Goal: Use online tool/utility: Utilize a website feature to perform a specific function

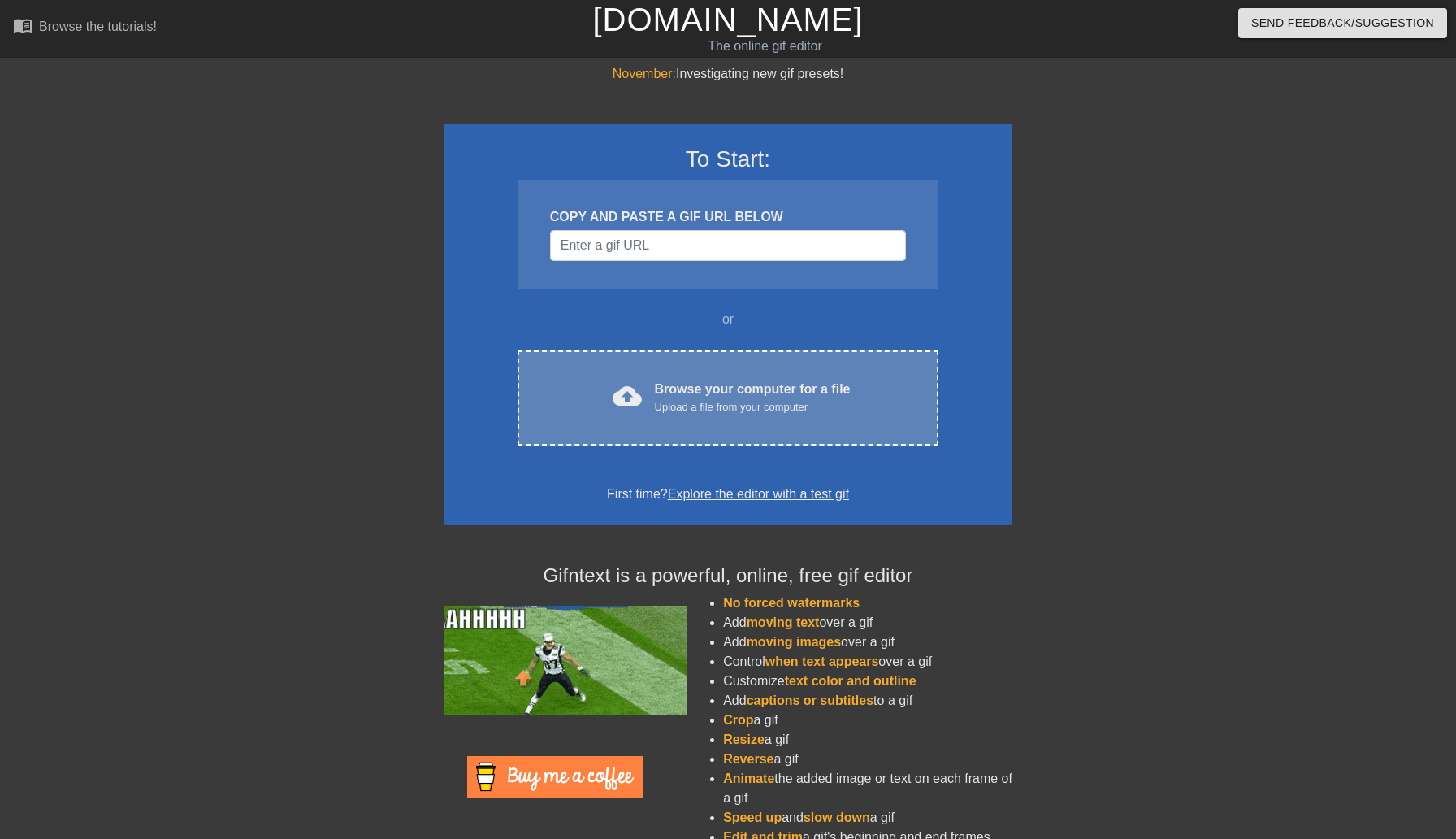
click at [724, 397] on div "Browse your computer for a file Upload a file from your computer" at bounding box center [752, 397] width 196 height 35
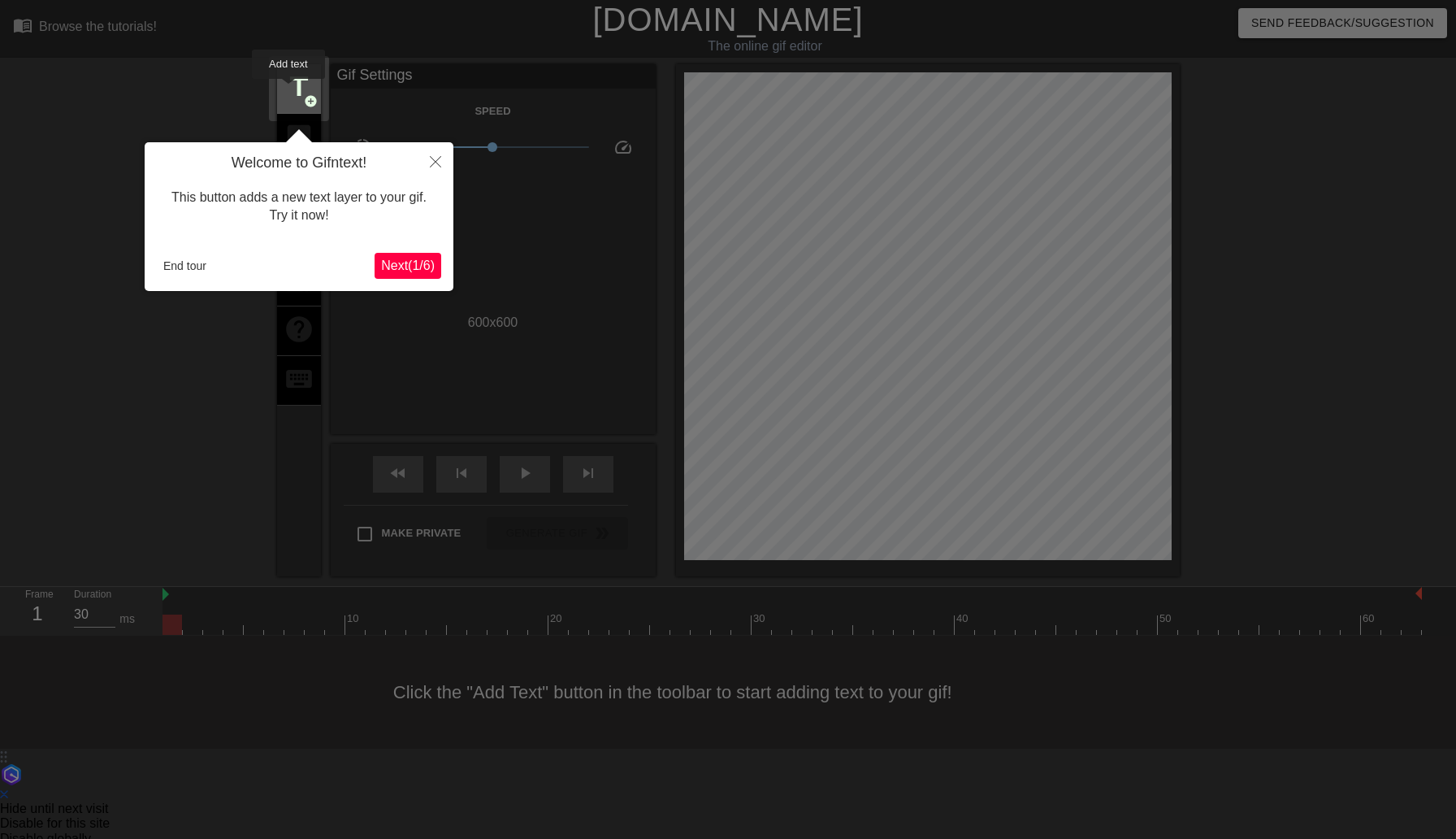
click at [299, 89] on span "title" at bounding box center [298, 87] width 30 height 30
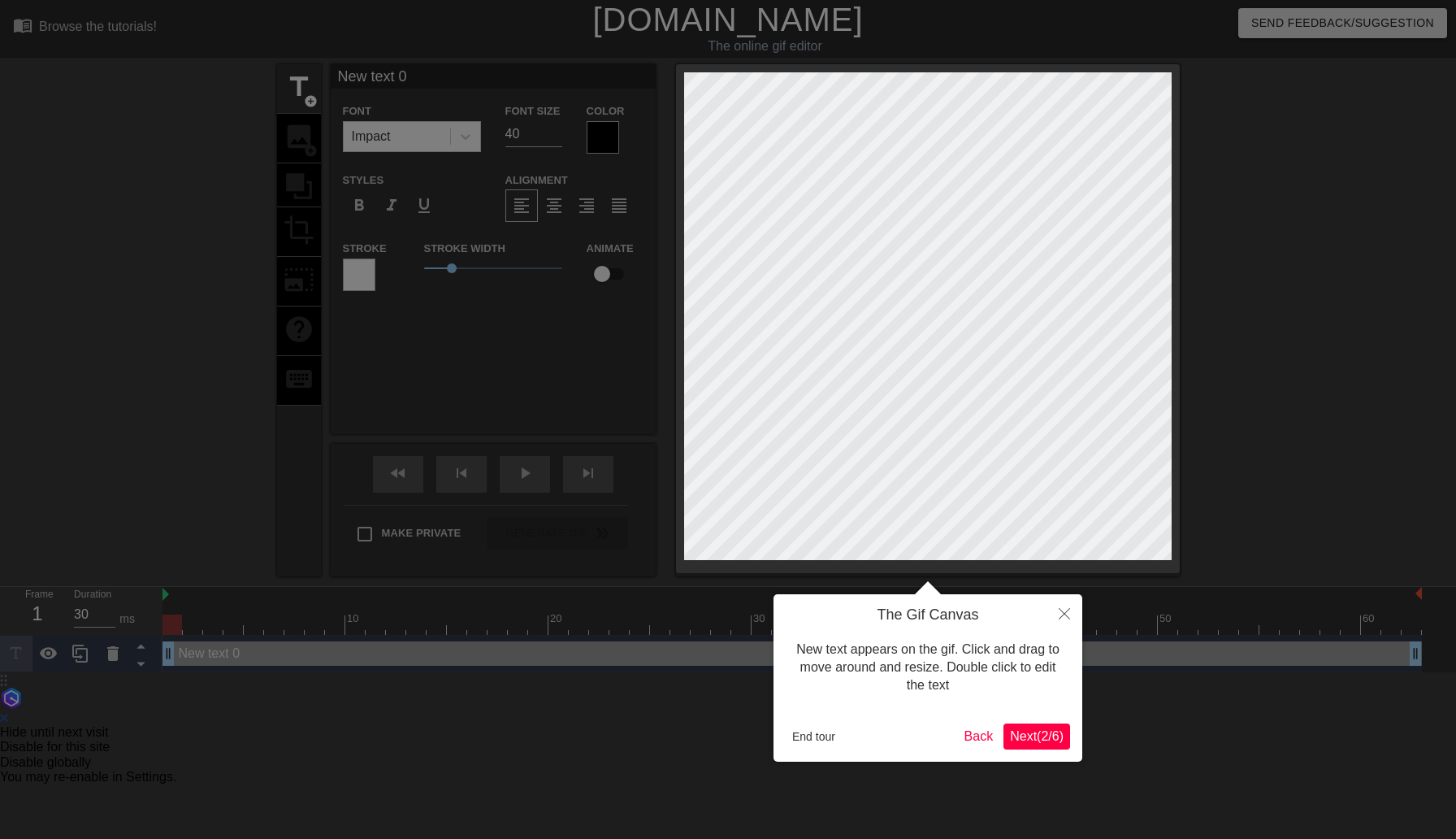
scroll to position [0, 2]
type input """
type textarea """
type input ""N"
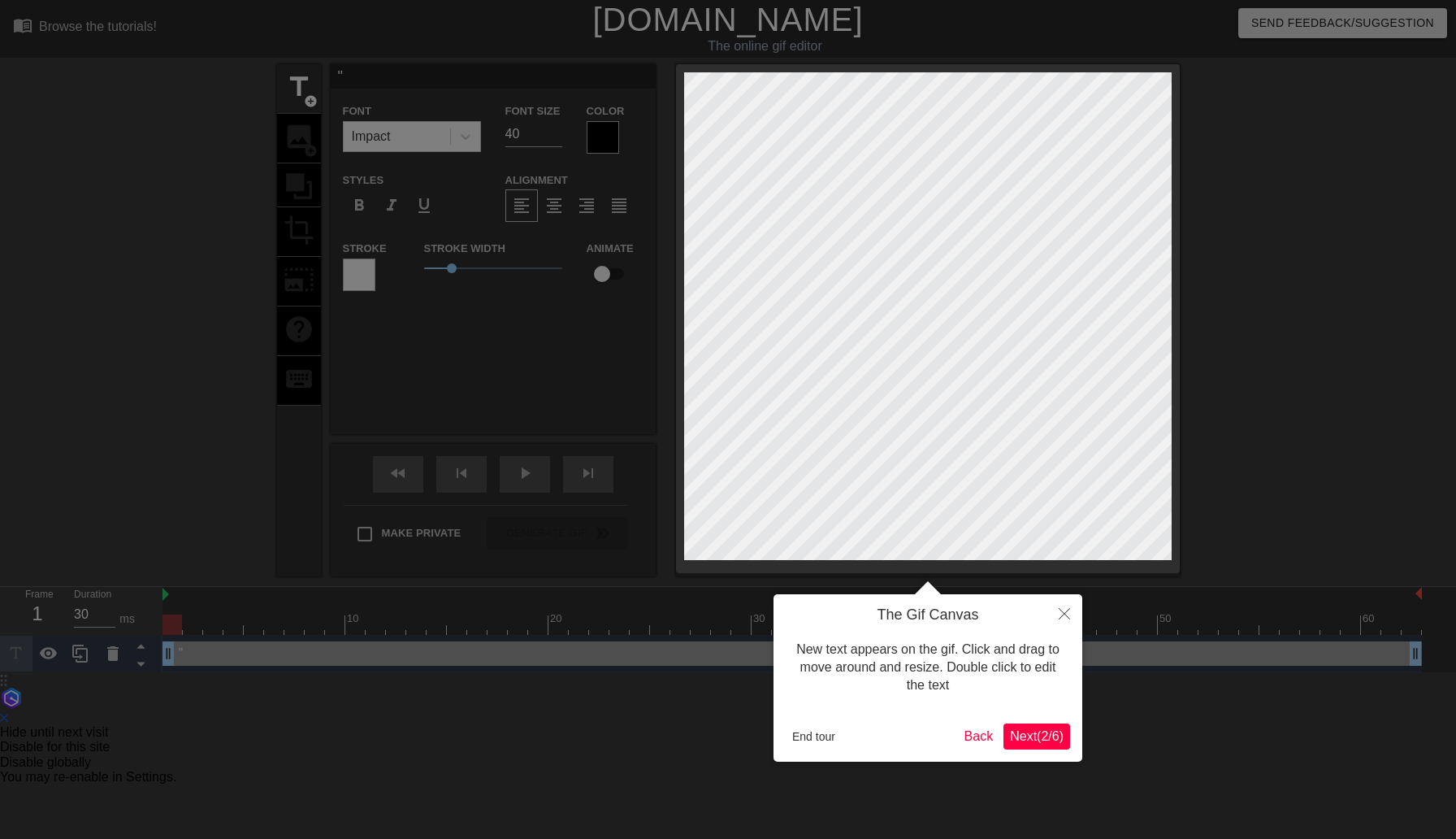
type textarea ""N"
type input ""NO"
type textarea ""NO"
type input ""NO"
type textarea ""NO"
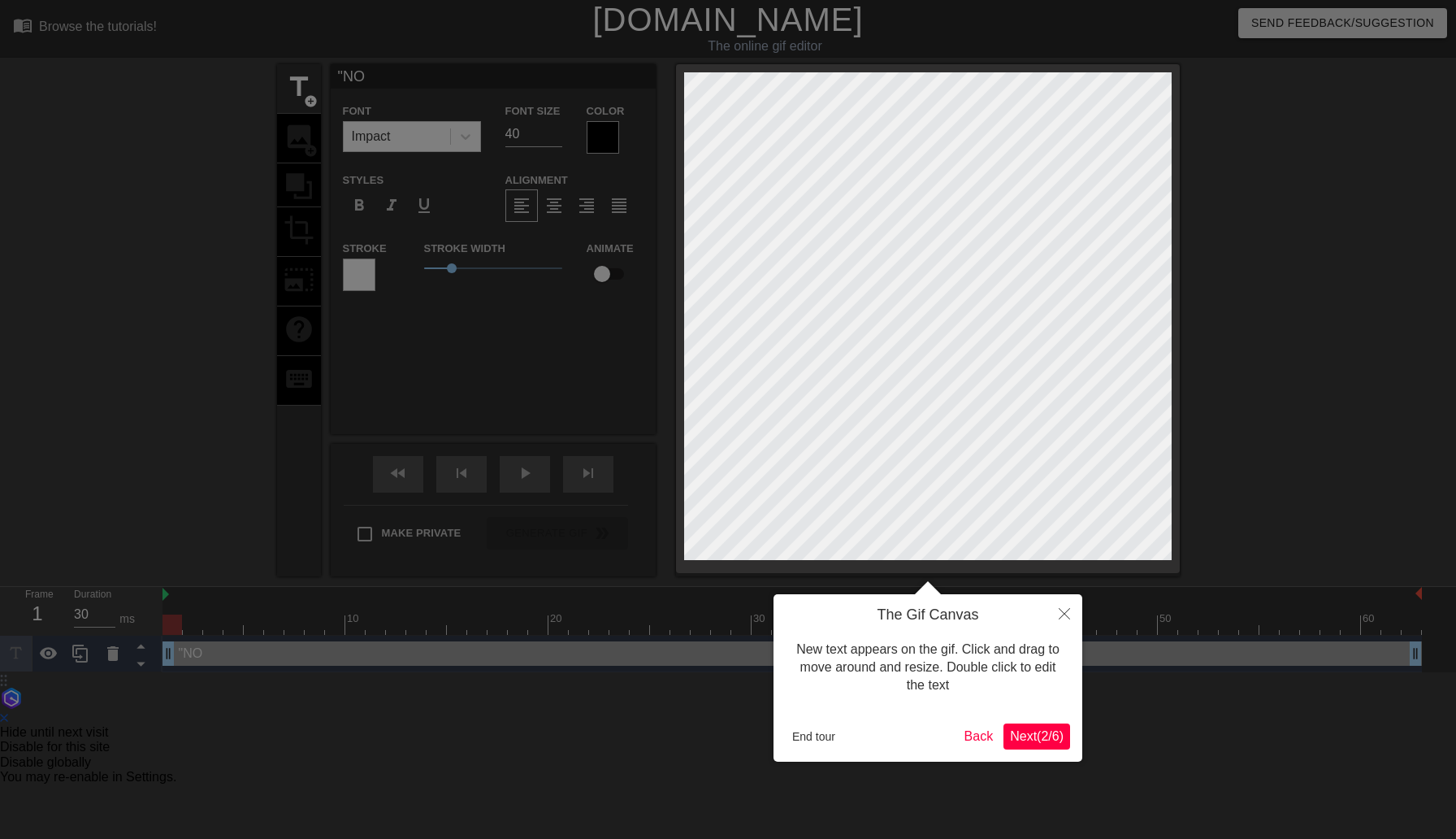
type input ""NO P"
type textarea ""NO PA"
type input ""NO PAG"
type textarea ""NO PAG"
type input ""NO PAGE"
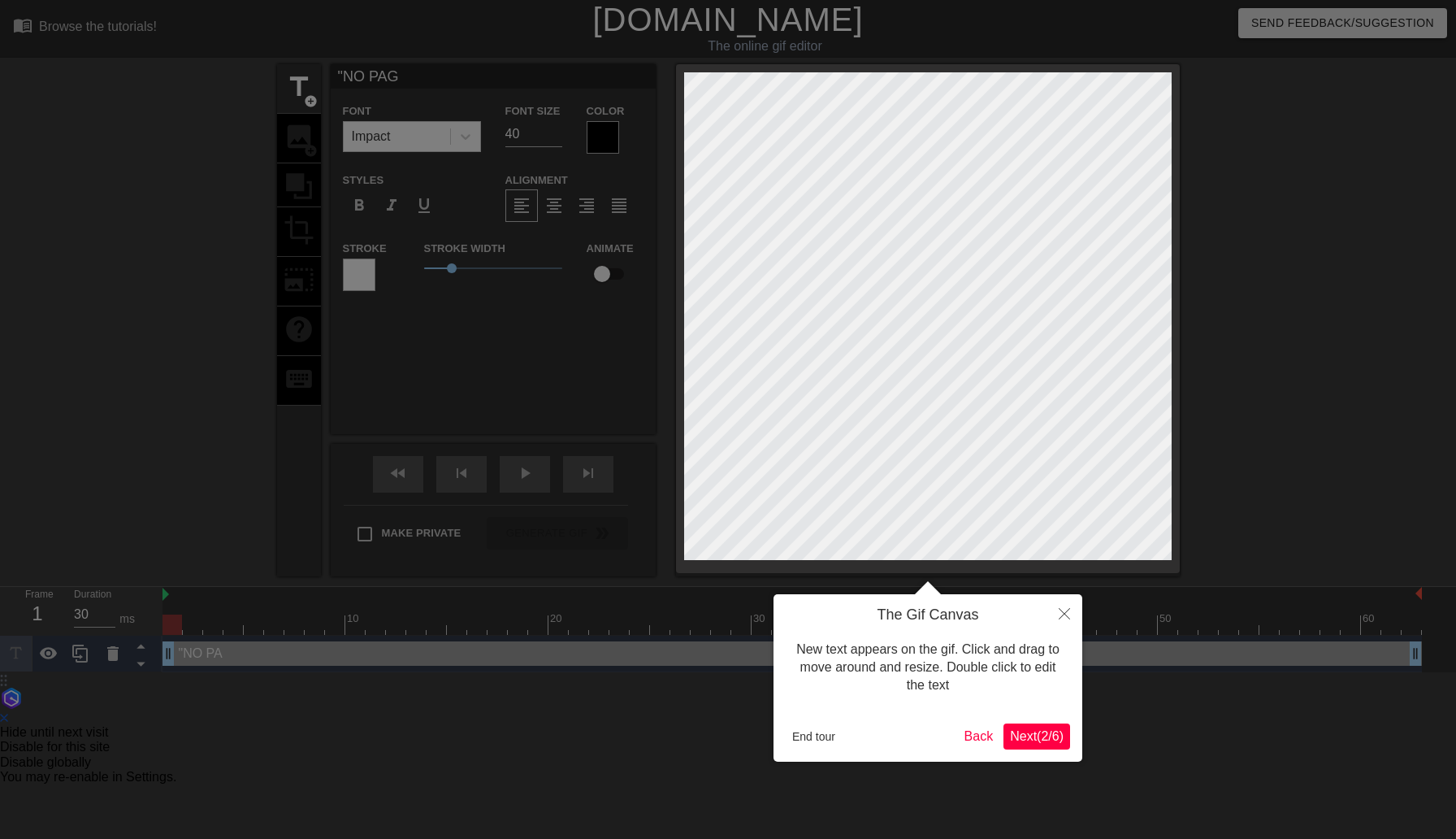
type textarea ""NO PAGE"
type input ""NO PAGES"
type textarea ""NO PAGES"
type input ""NO PAGES""
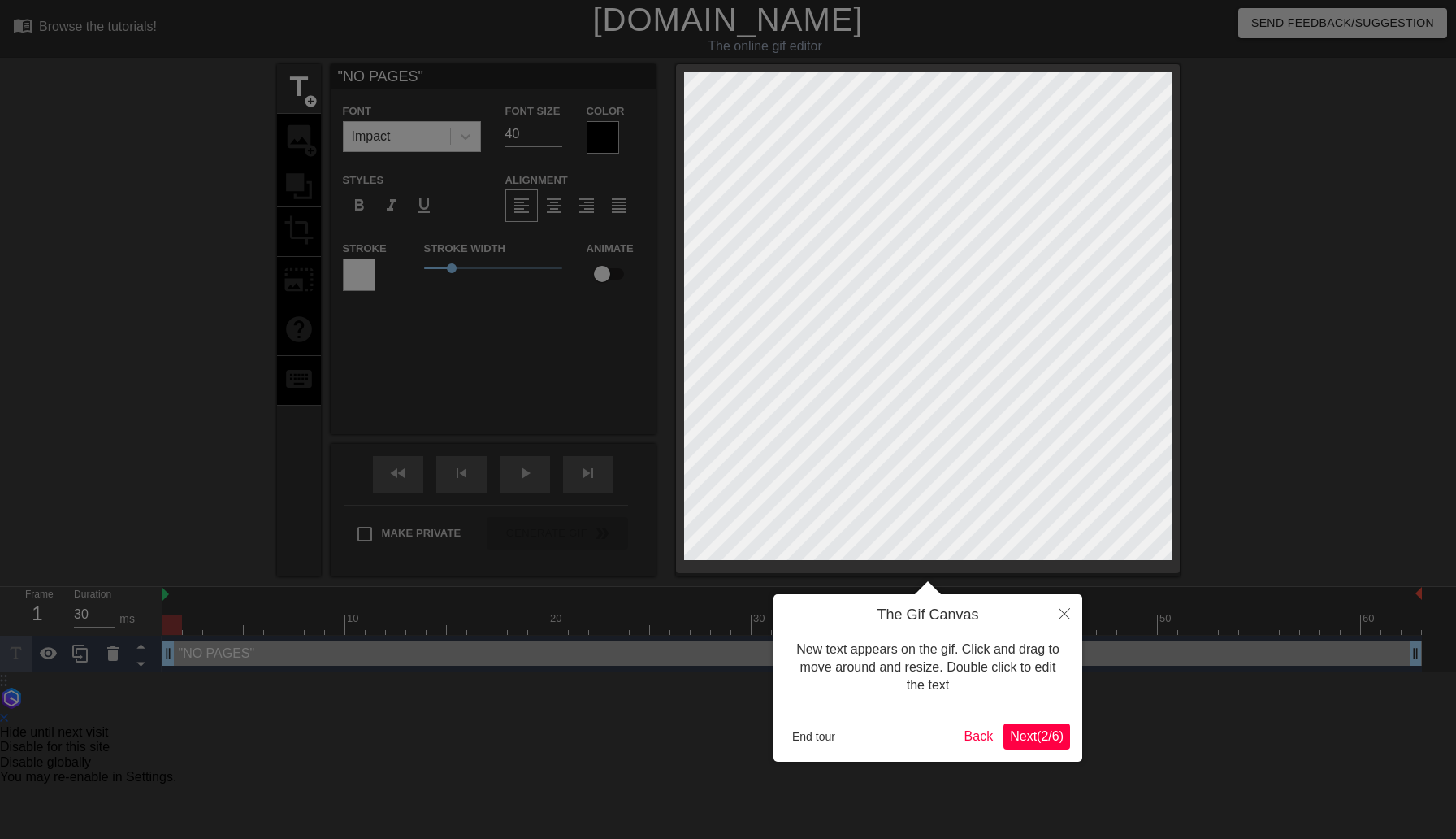
type textarea ""NO PAGES""
click at [1063, 611] on icon "Close" at bounding box center [1065, 614] width 12 height 12
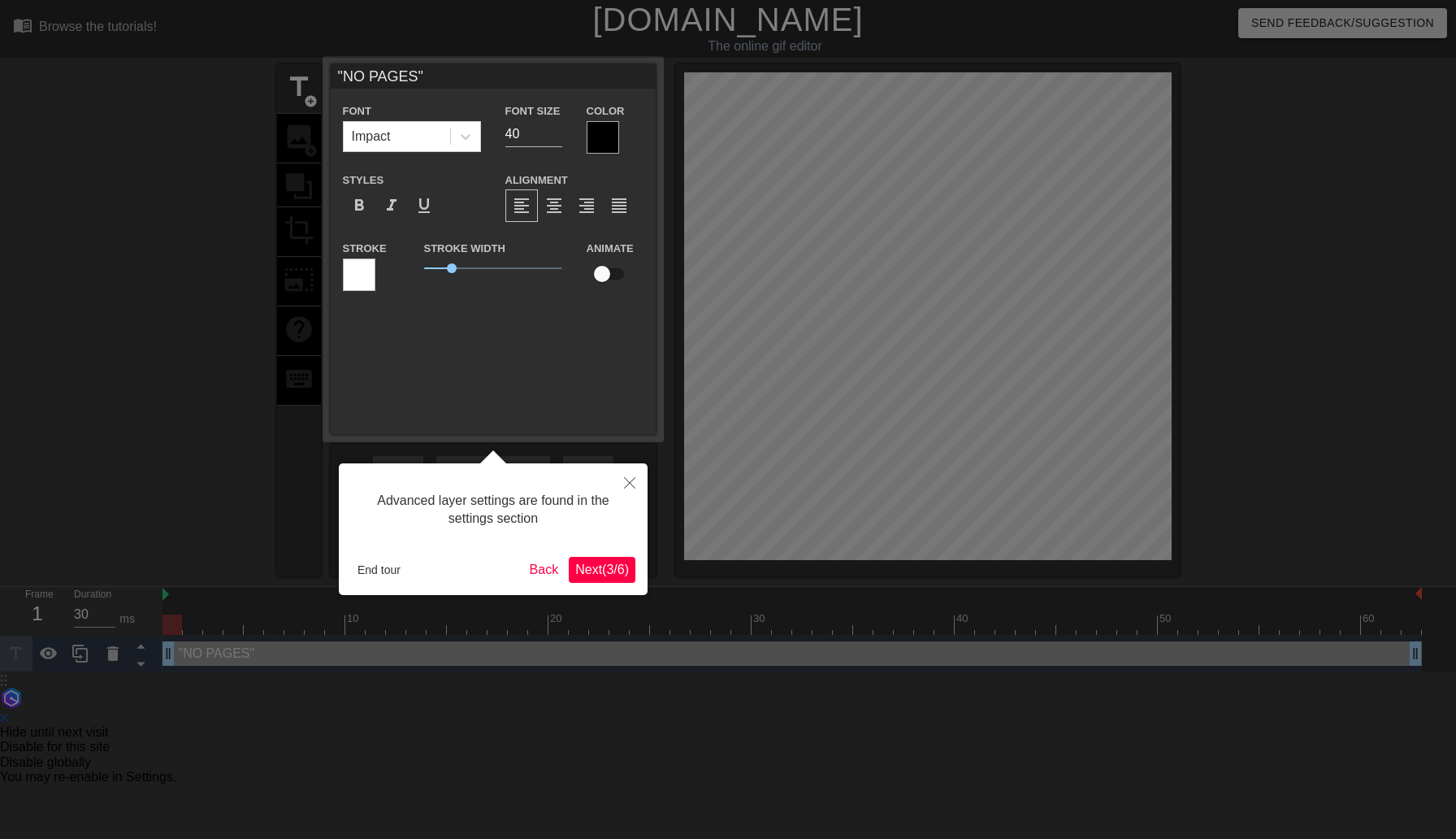
click at [599, 134] on div at bounding box center [603, 137] width 32 height 32
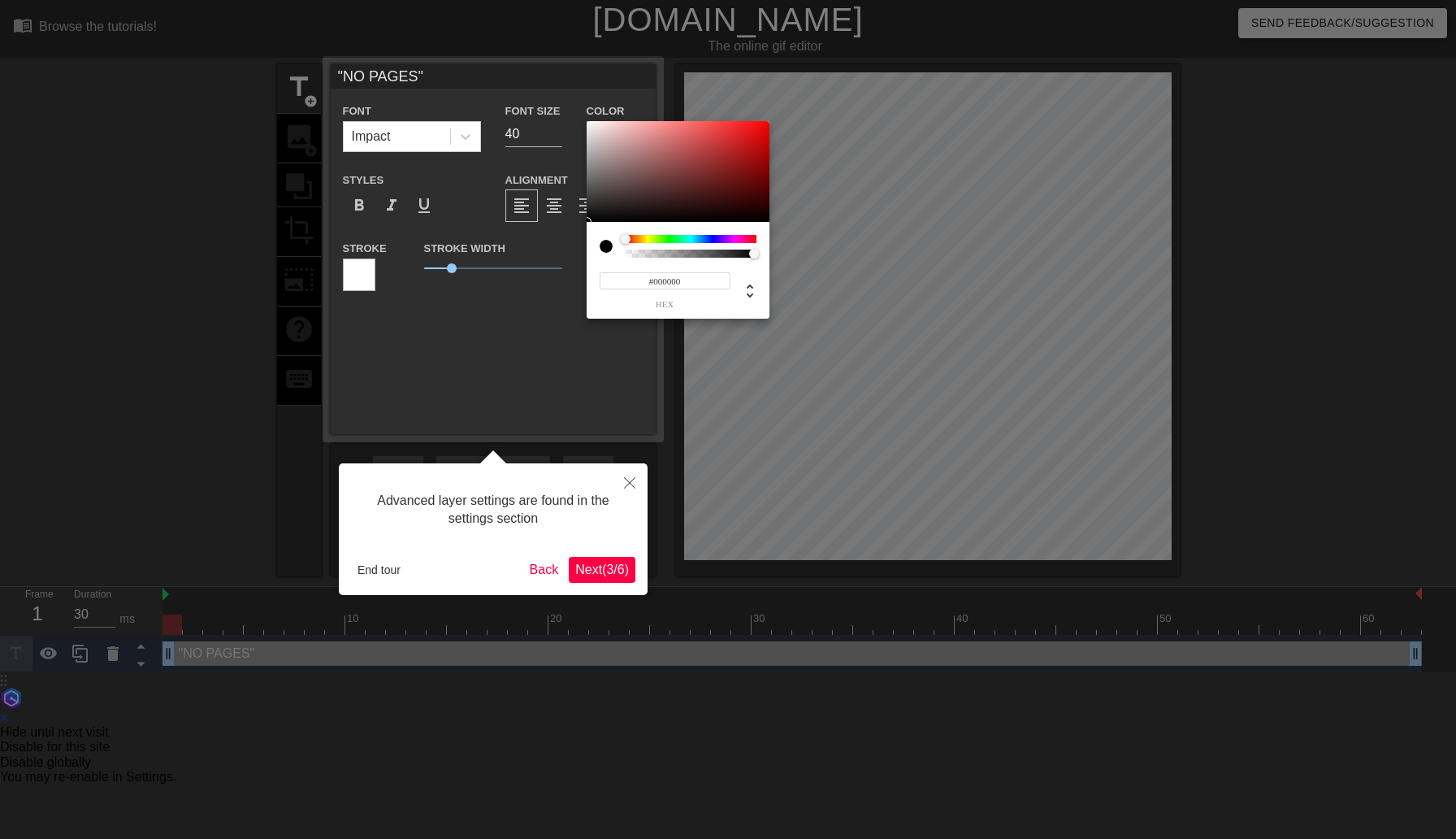
type input "0"
click at [628, 255] on div at bounding box center [691, 254] width 126 height 8
drag, startPoint x: 625, startPoint y: 238, endPoint x: 612, endPoint y: 242, distance: 13.6
click at [612, 242] on div at bounding box center [678, 246] width 157 height 23
click at [625, 257] on div at bounding box center [628, 254] width 10 height 10
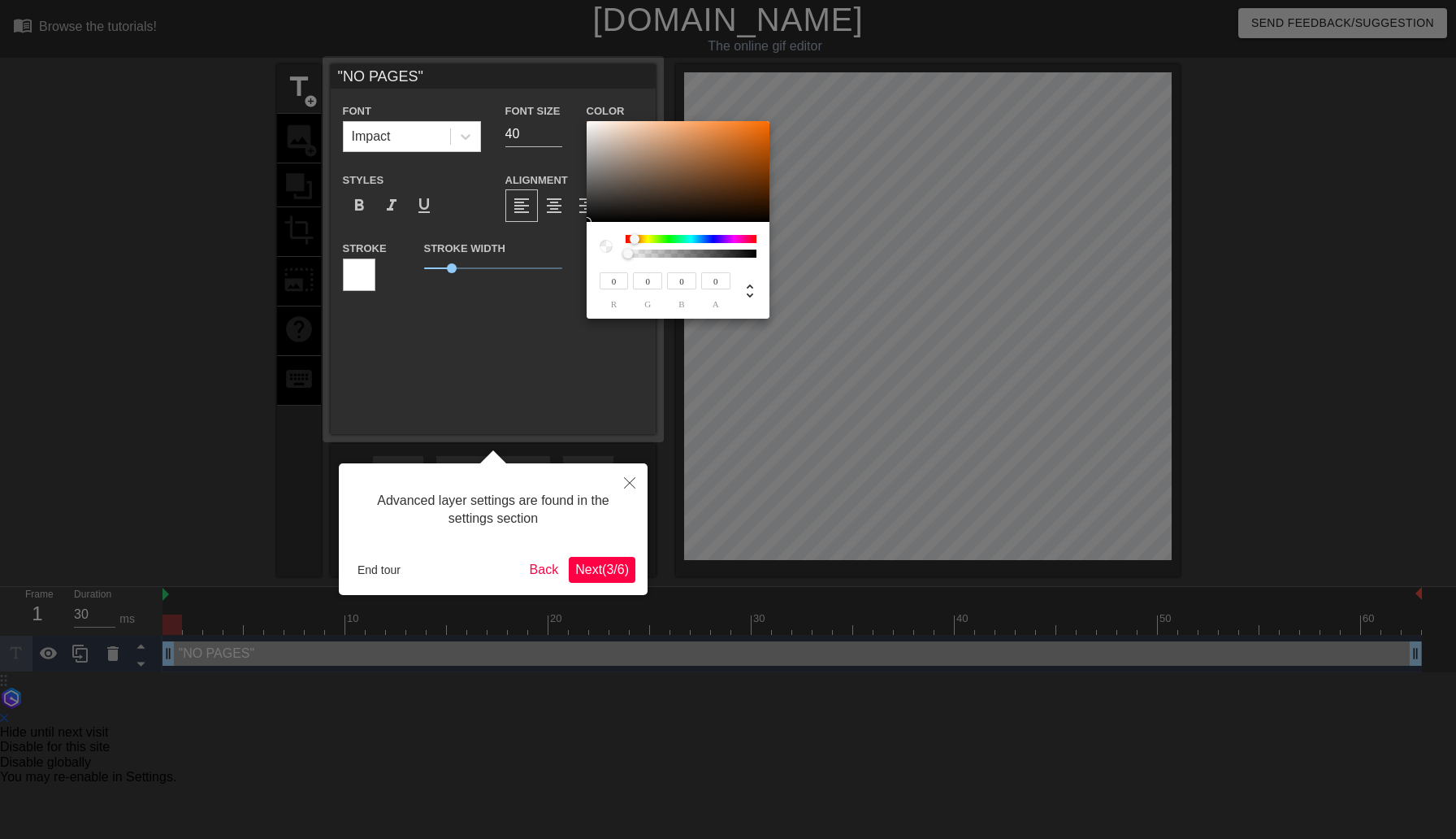
click at [559, 344] on div at bounding box center [728, 419] width 1456 height 839
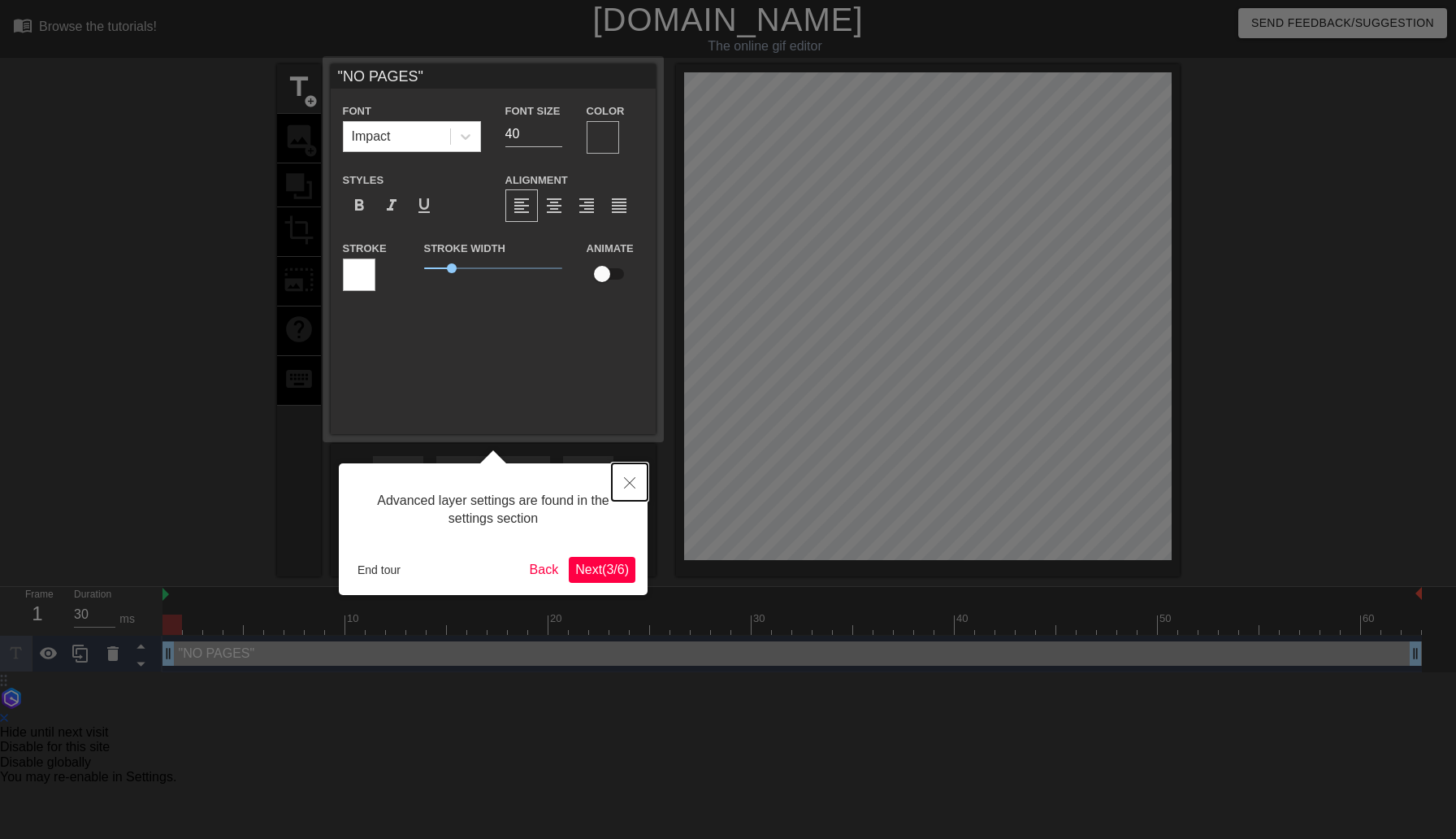
click at [629, 483] on icon "Close" at bounding box center [630, 483] width 12 height 12
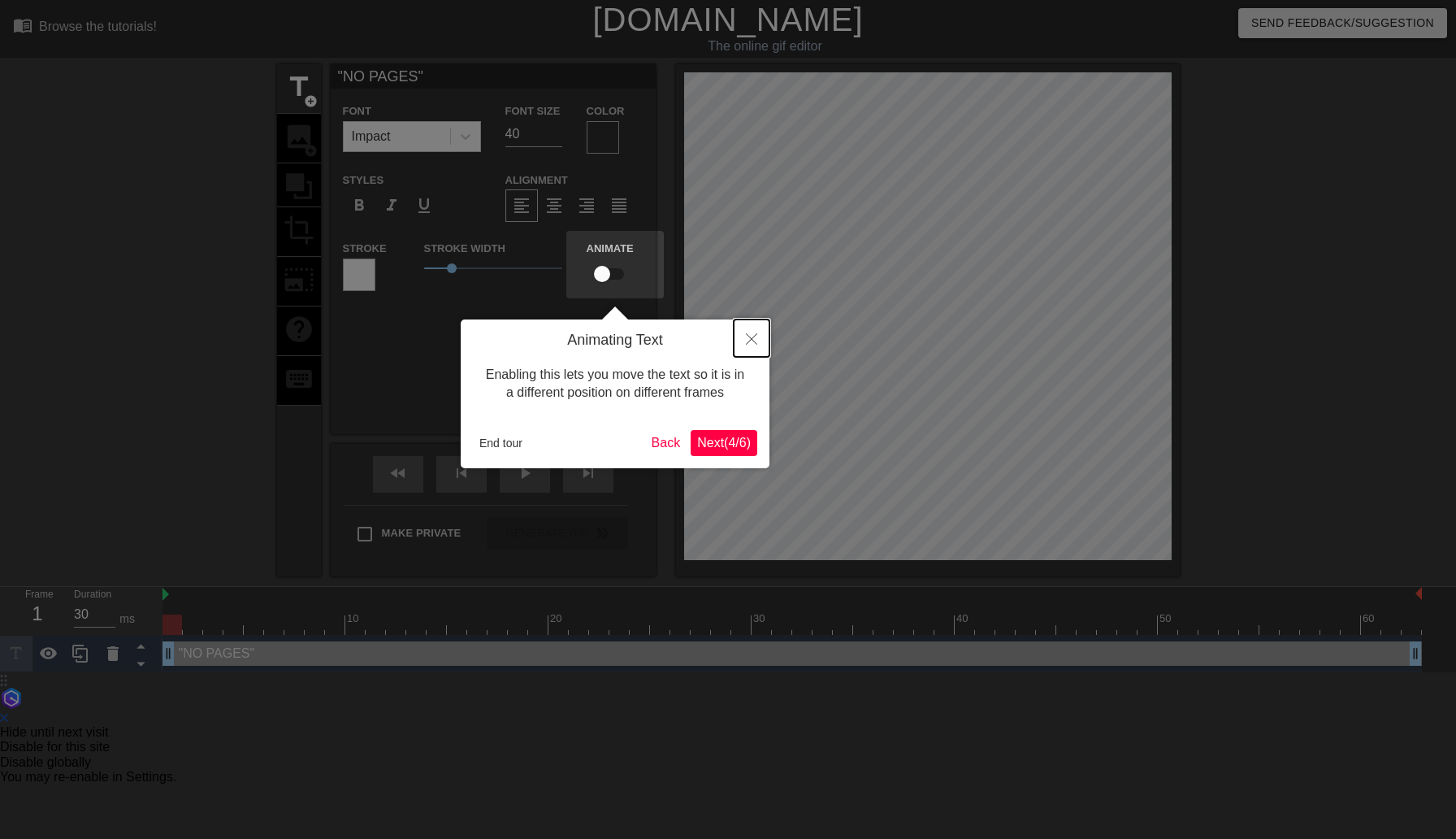
click at [752, 329] on button "Close" at bounding box center [751, 338] width 35 height 37
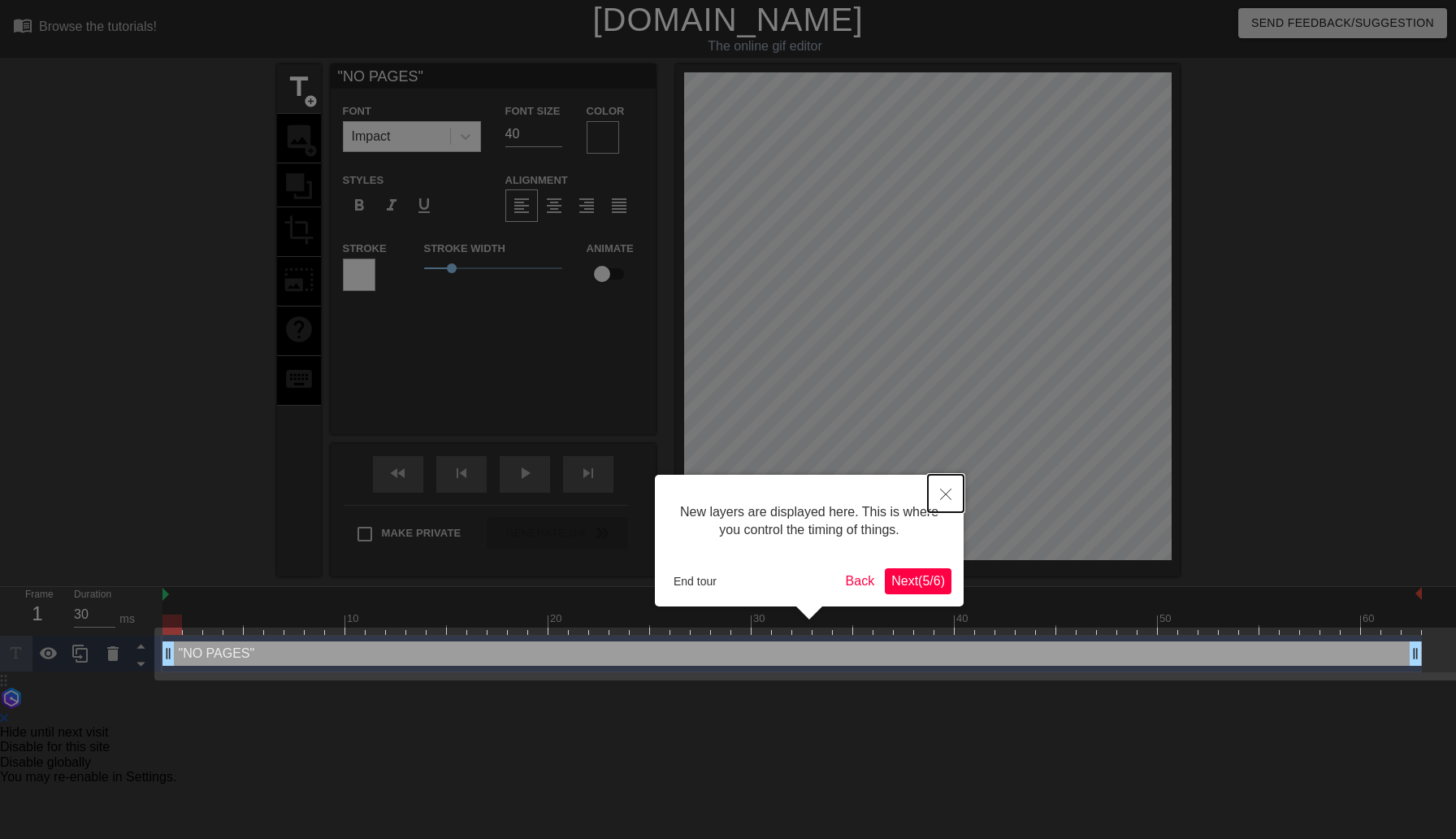
click at [942, 494] on icon "Close" at bounding box center [946, 495] width 12 height 12
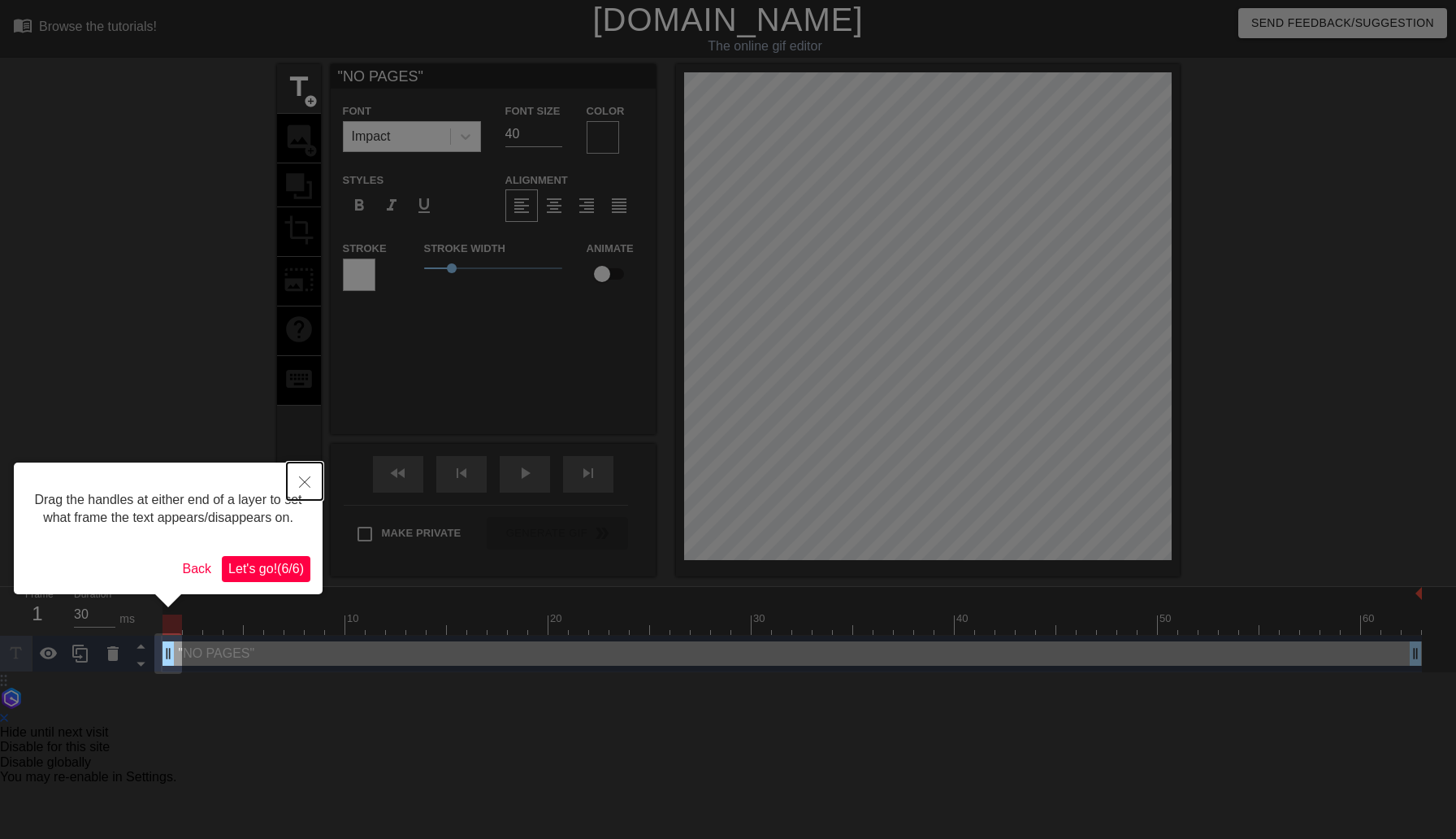
click at [297, 482] on button "Close" at bounding box center [305, 481] width 35 height 37
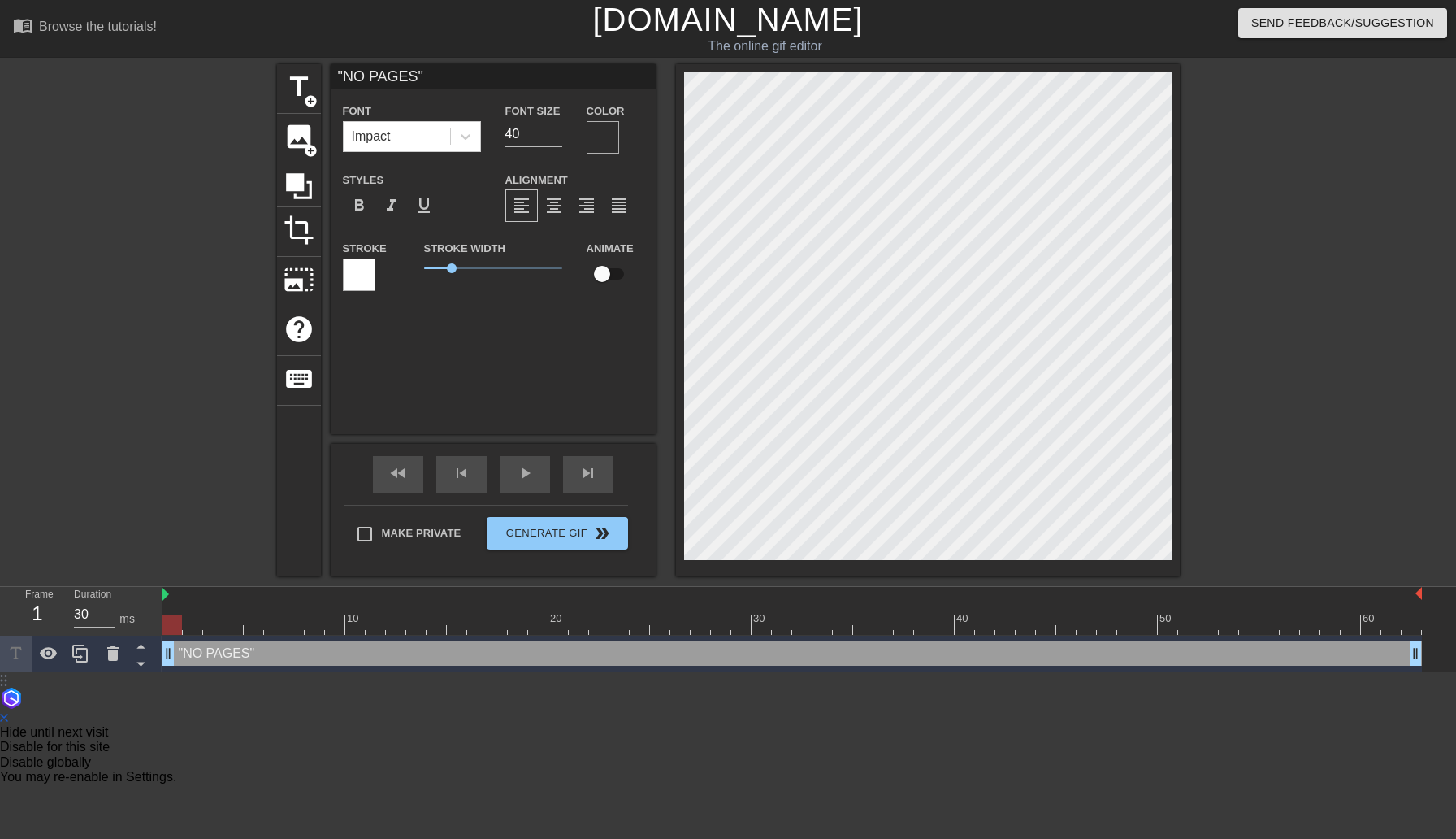
scroll to position [0, 2]
click at [612, 133] on div at bounding box center [603, 137] width 32 height 32
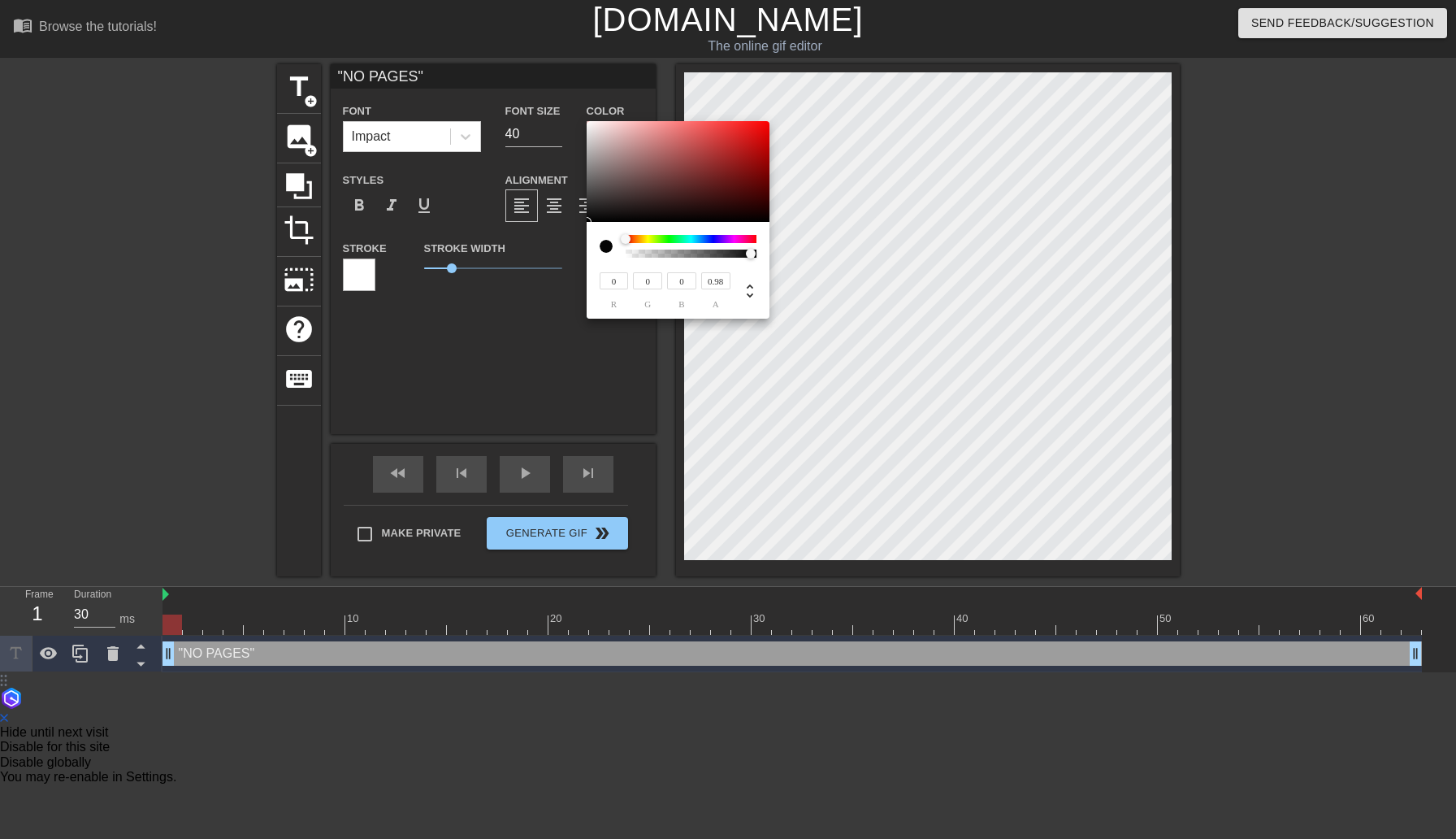
click at [751, 257] on div at bounding box center [691, 254] width 126 height 8
type input "1"
drag, startPoint x: 757, startPoint y: 256, endPoint x: 767, endPoint y: 256, distance: 10.0
click at [767, 256] on div "0 r 0 g 0 b 1 a" at bounding box center [678, 270] width 183 height 96
click at [747, 293] on icon at bounding box center [749, 291] width 7 height 14
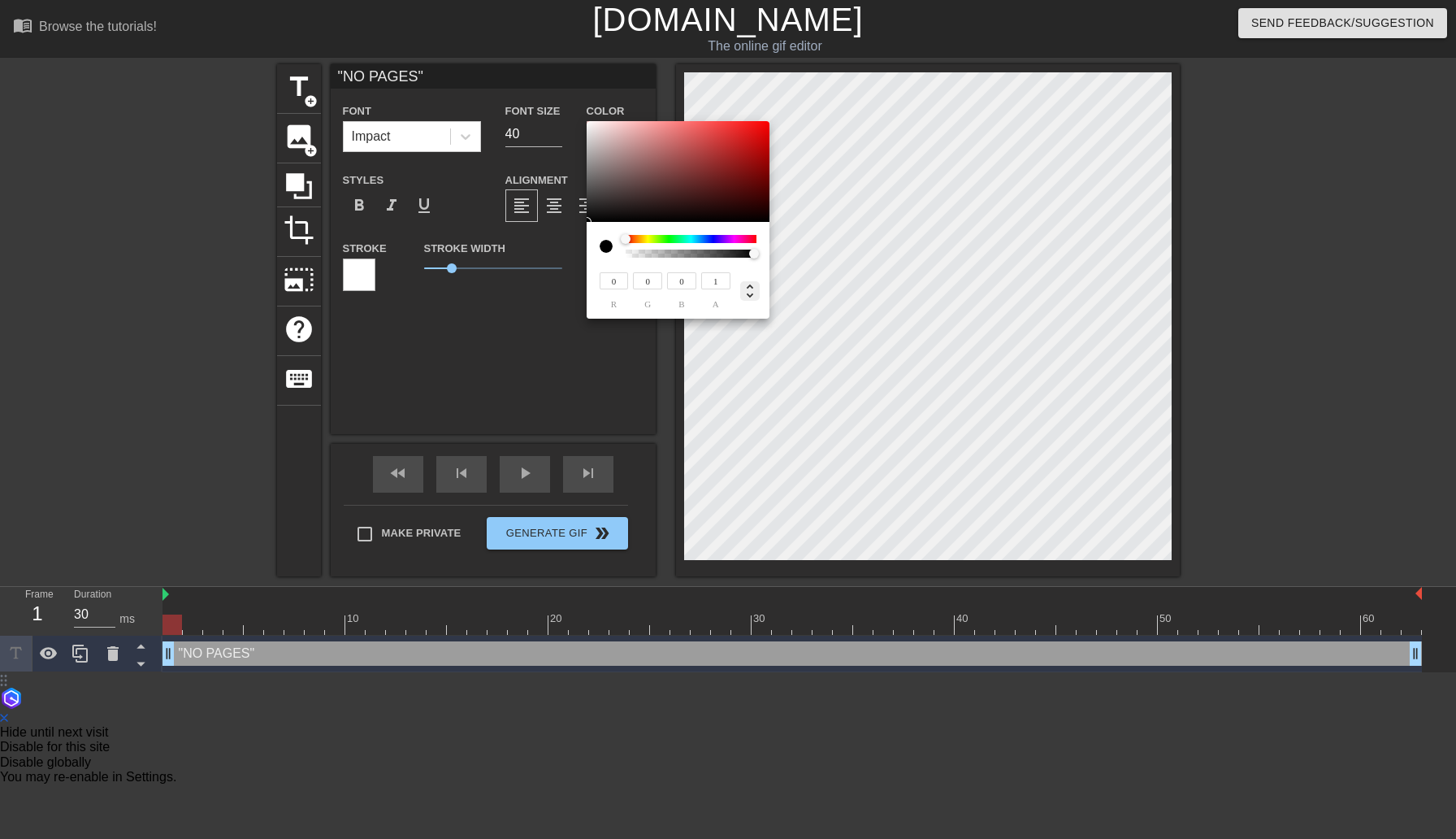
type input "0%"
click at [747, 293] on icon at bounding box center [750, 291] width 20 height 20
type input "247"
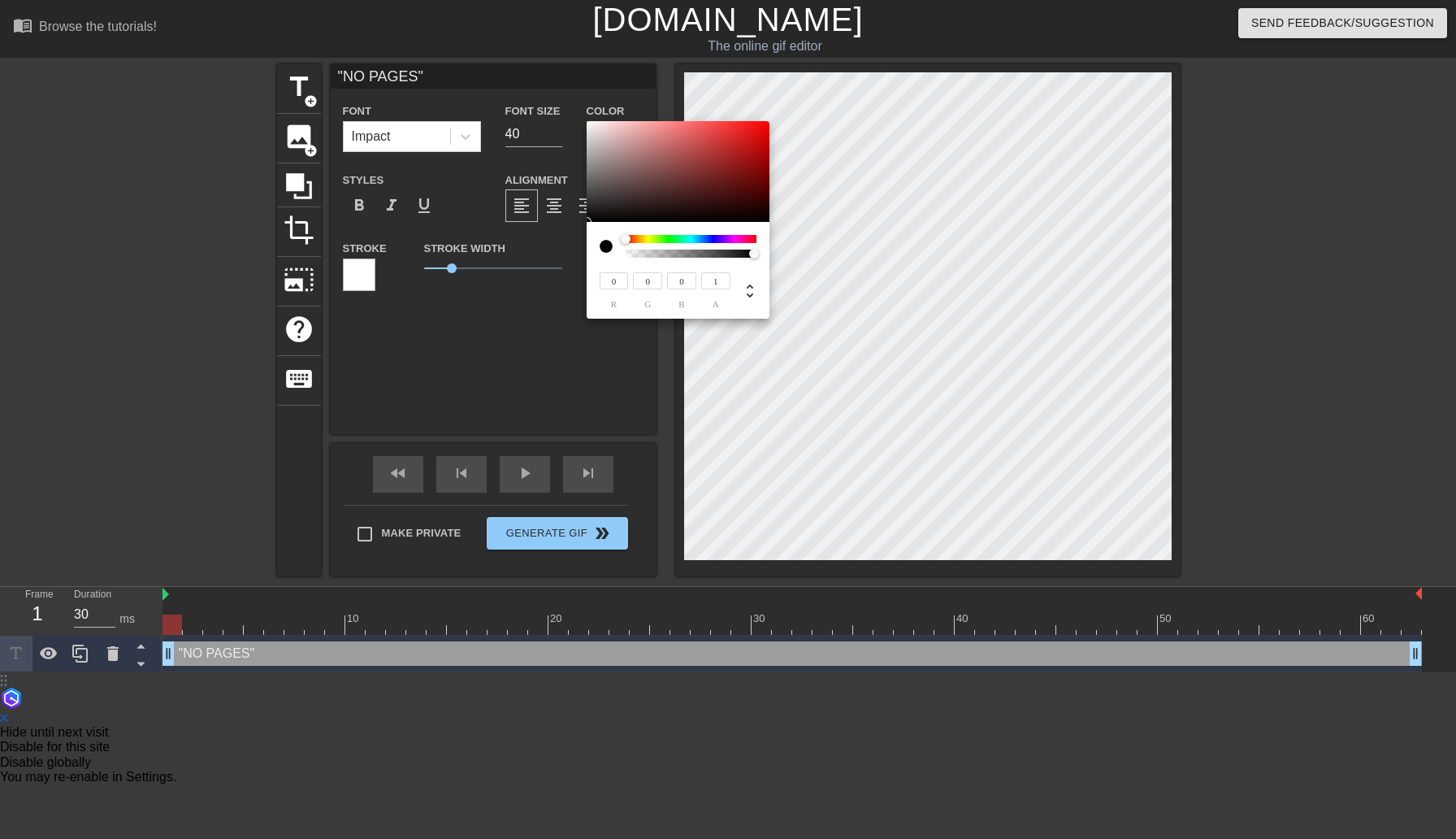
type input "243"
type input "245"
type input "241"
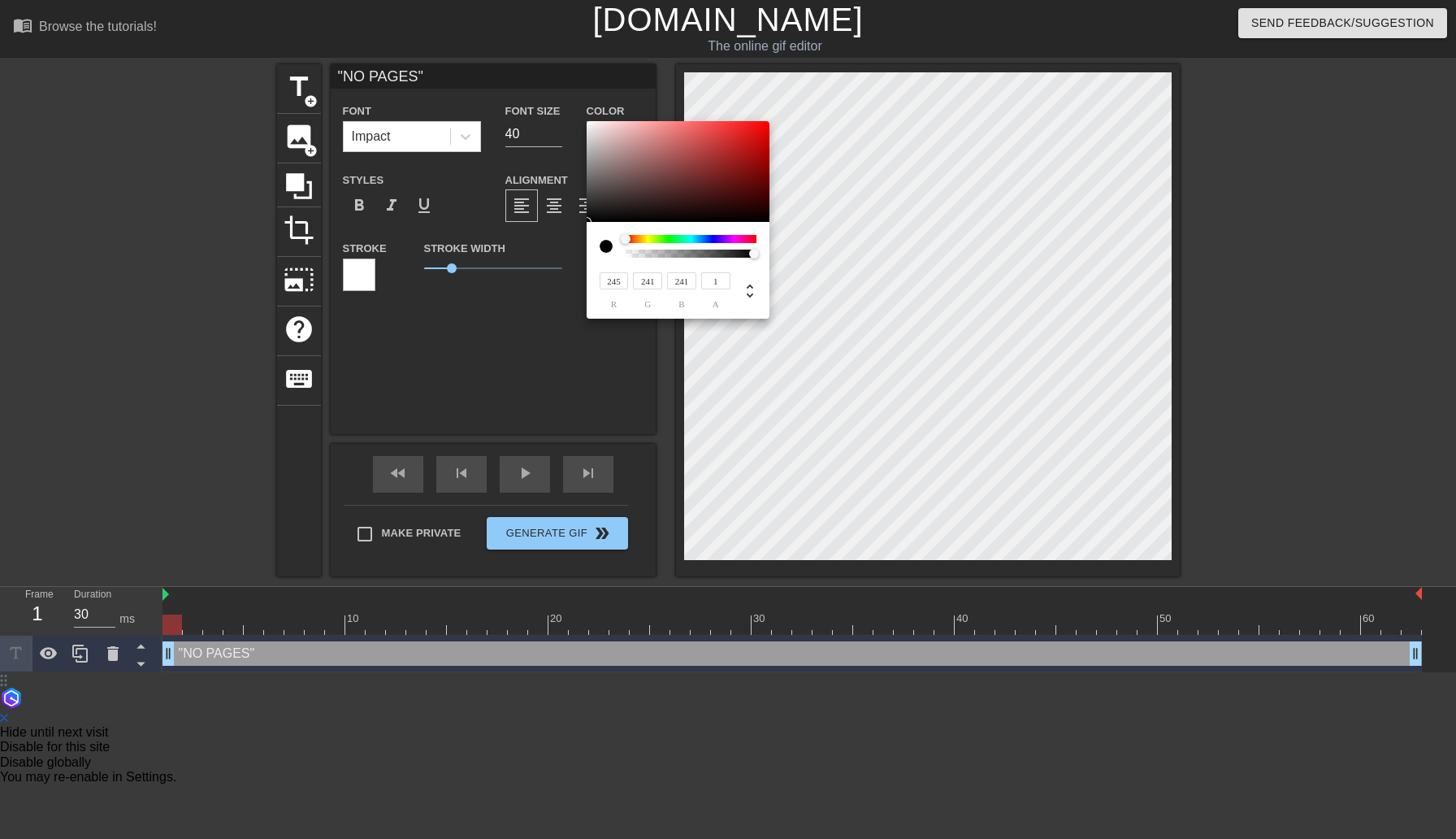
click at [589, 125] on div at bounding box center [678, 171] width 183 height 100
type input "247"
type input "242"
type input "243"
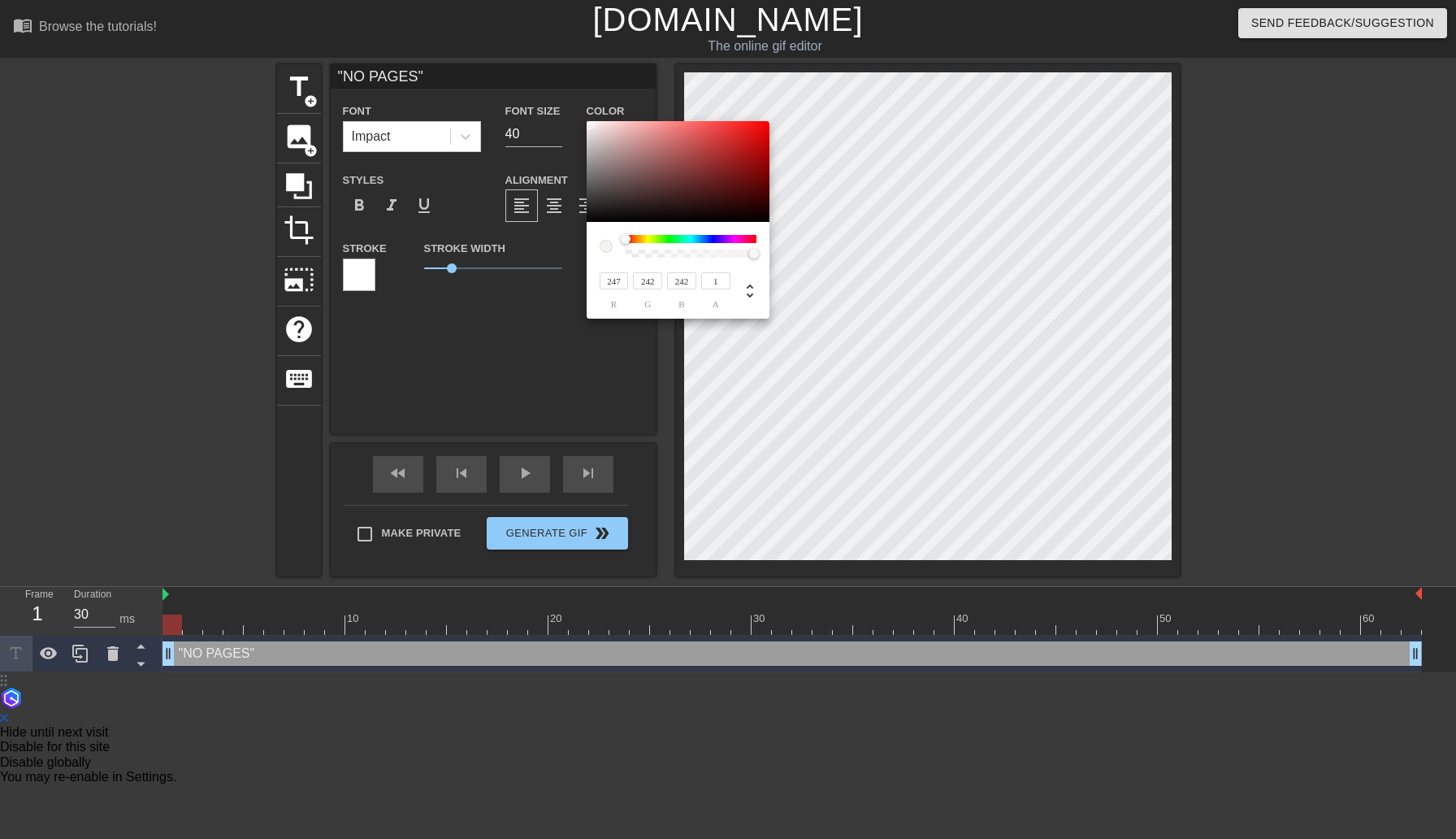
type input "243"
type input "249"
type input "245"
type input "251"
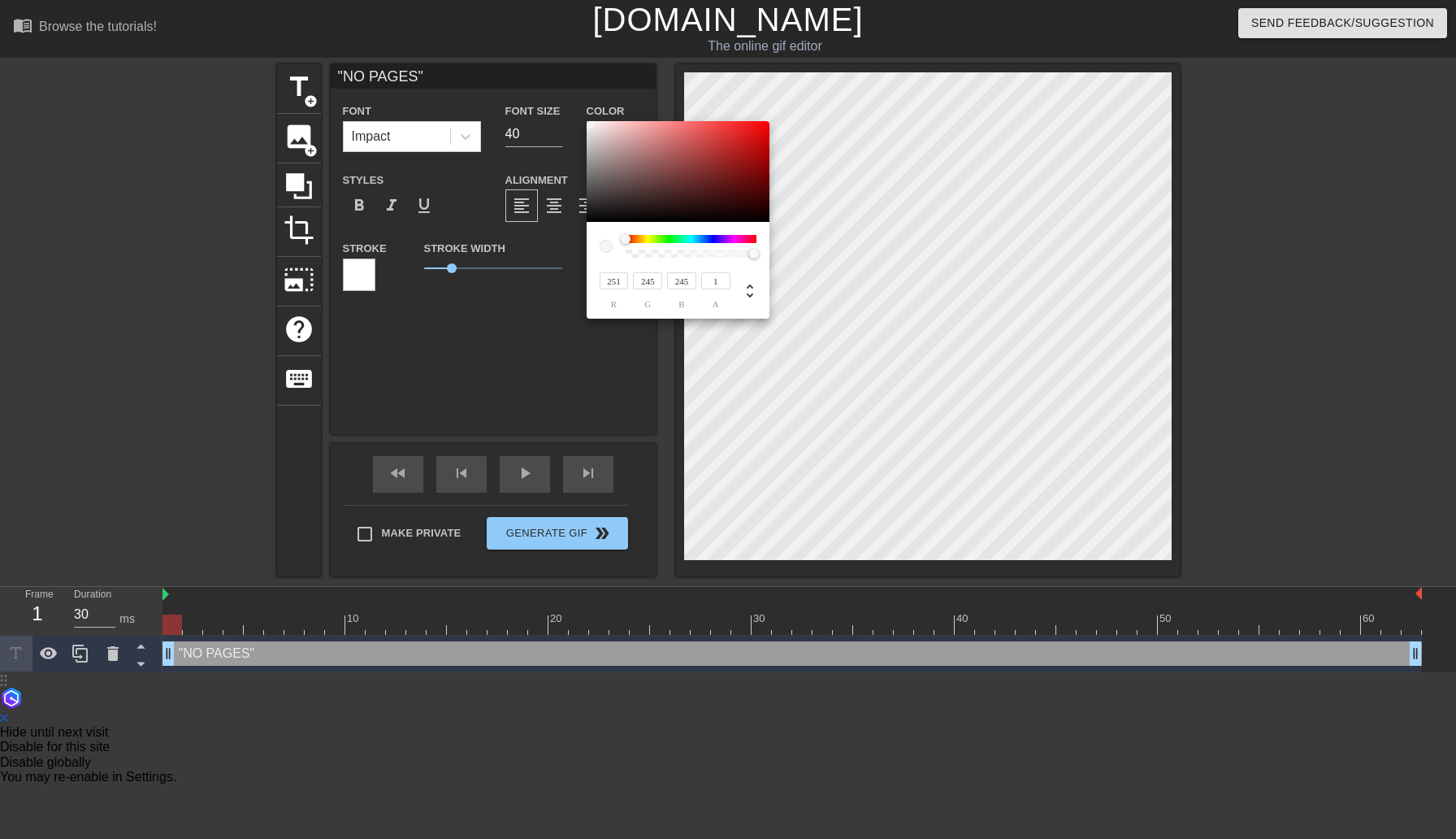
type input "247"
type input "248"
type input "84"
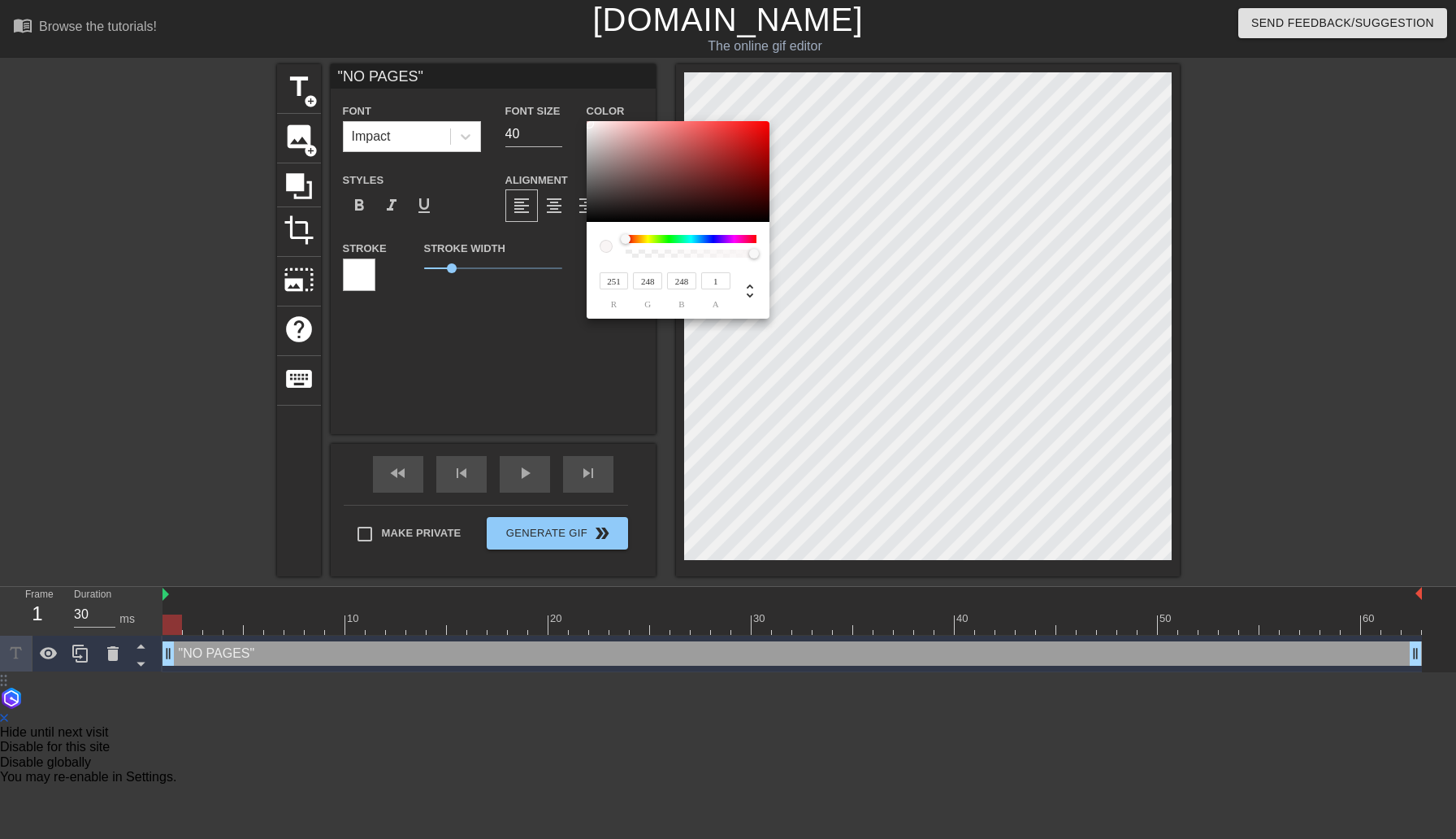
type input "84"
type input "195"
type input "251"
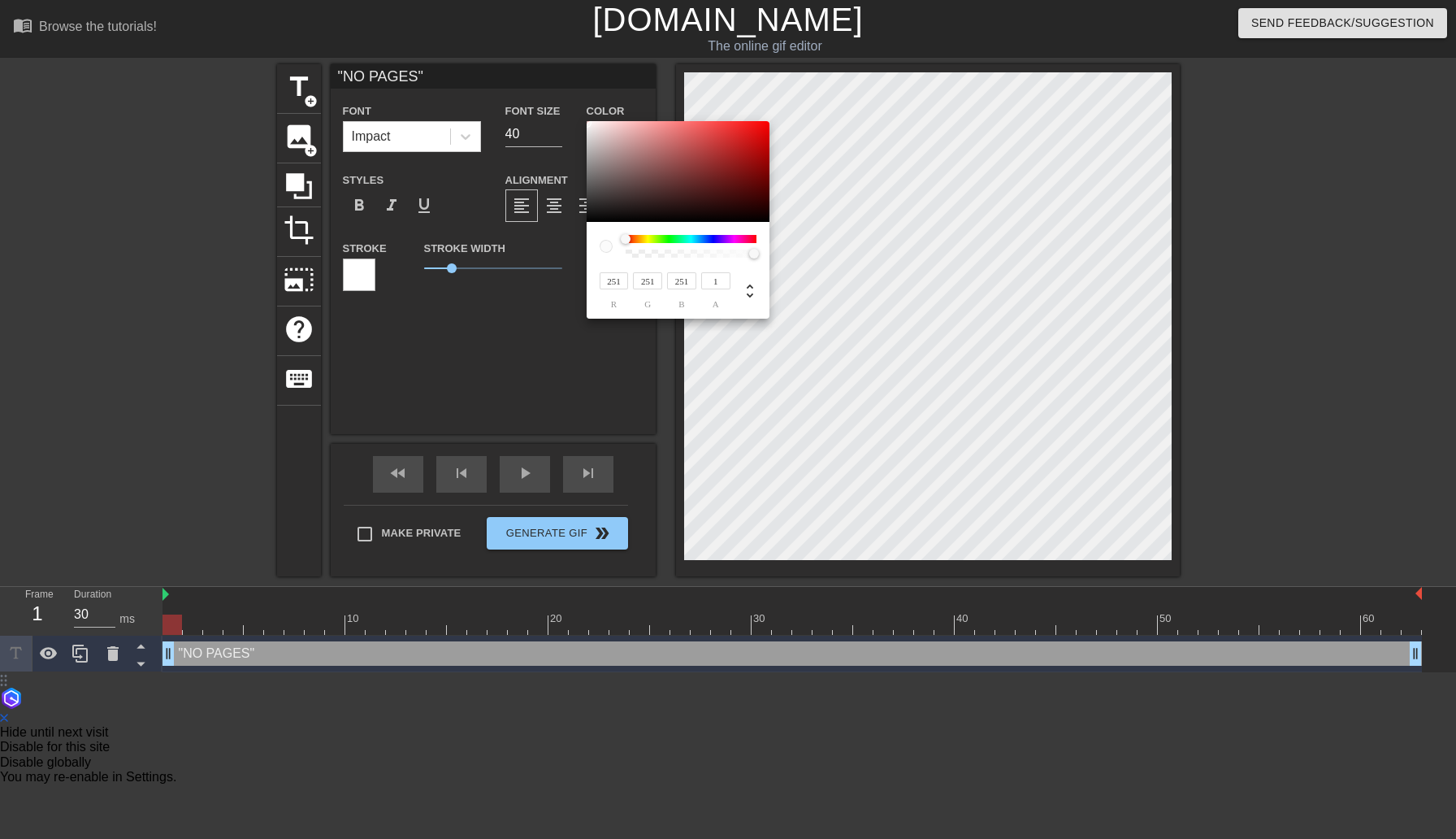
click at [583, 123] on div "251 r 251 g 251 b 1 a" at bounding box center [728, 419] width 1456 height 839
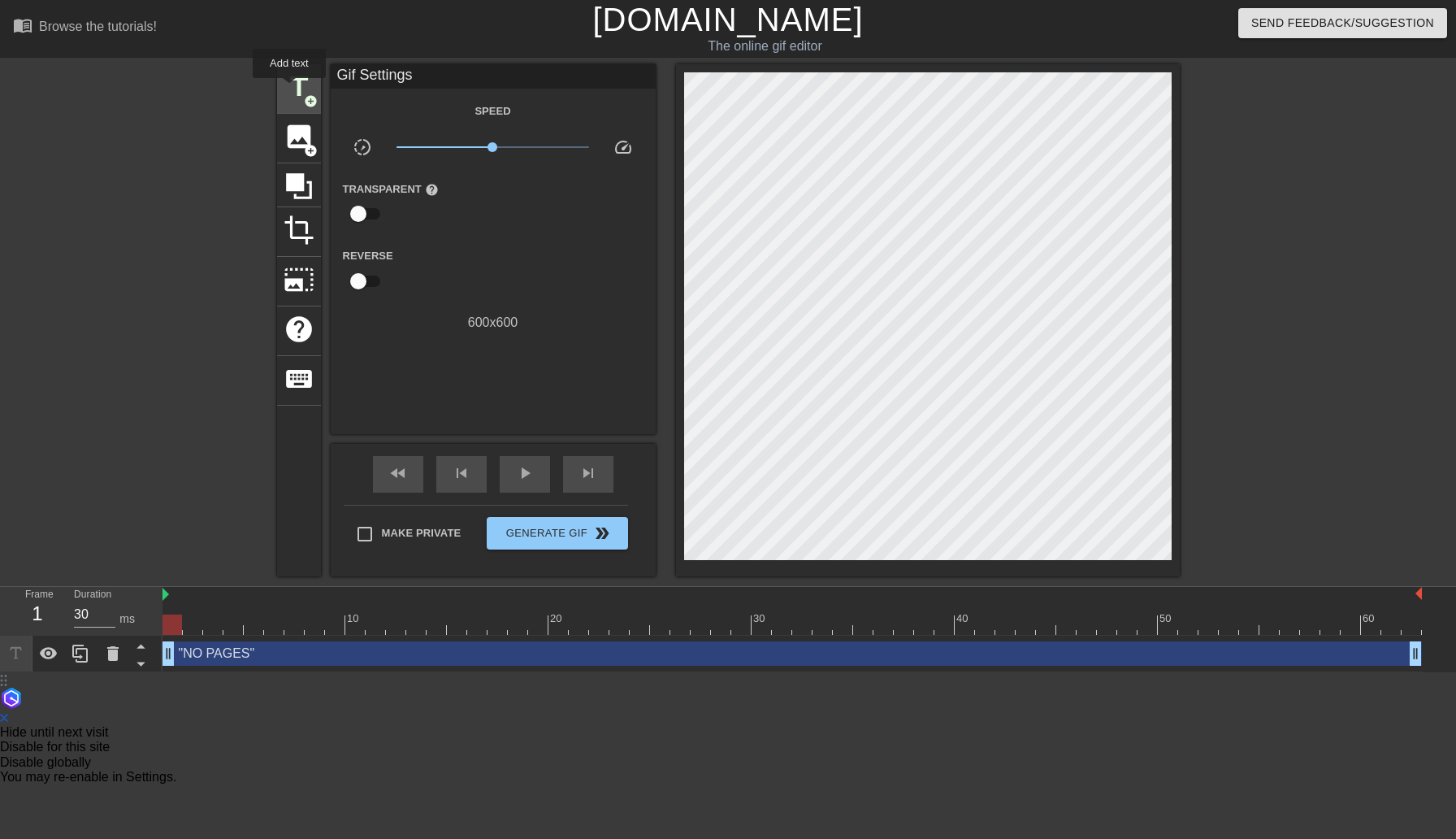
click at [290, 90] on span "title" at bounding box center [298, 87] width 30 height 30
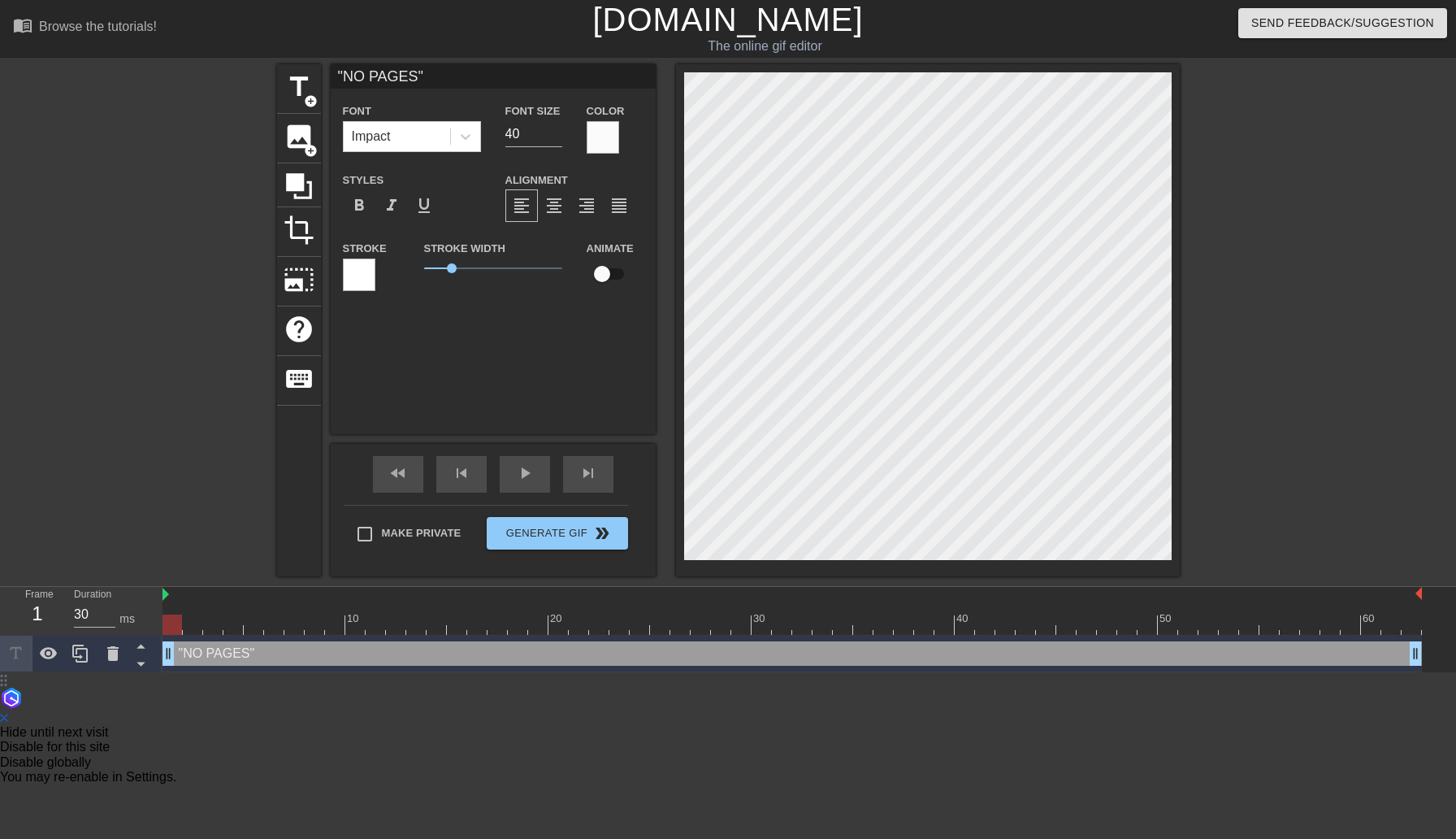
click at [373, 274] on div at bounding box center [359, 274] width 32 height 32
drag, startPoint x: 455, startPoint y: 269, endPoint x: 363, endPoint y: 262, distance: 92.3
click at [363, 262] on div "Stroke Stroke Width 0 Animate" at bounding box center [493, 271] width 325 height 68
click at [603, 144] on div at bounding box center [603, 137] width 32 height 32
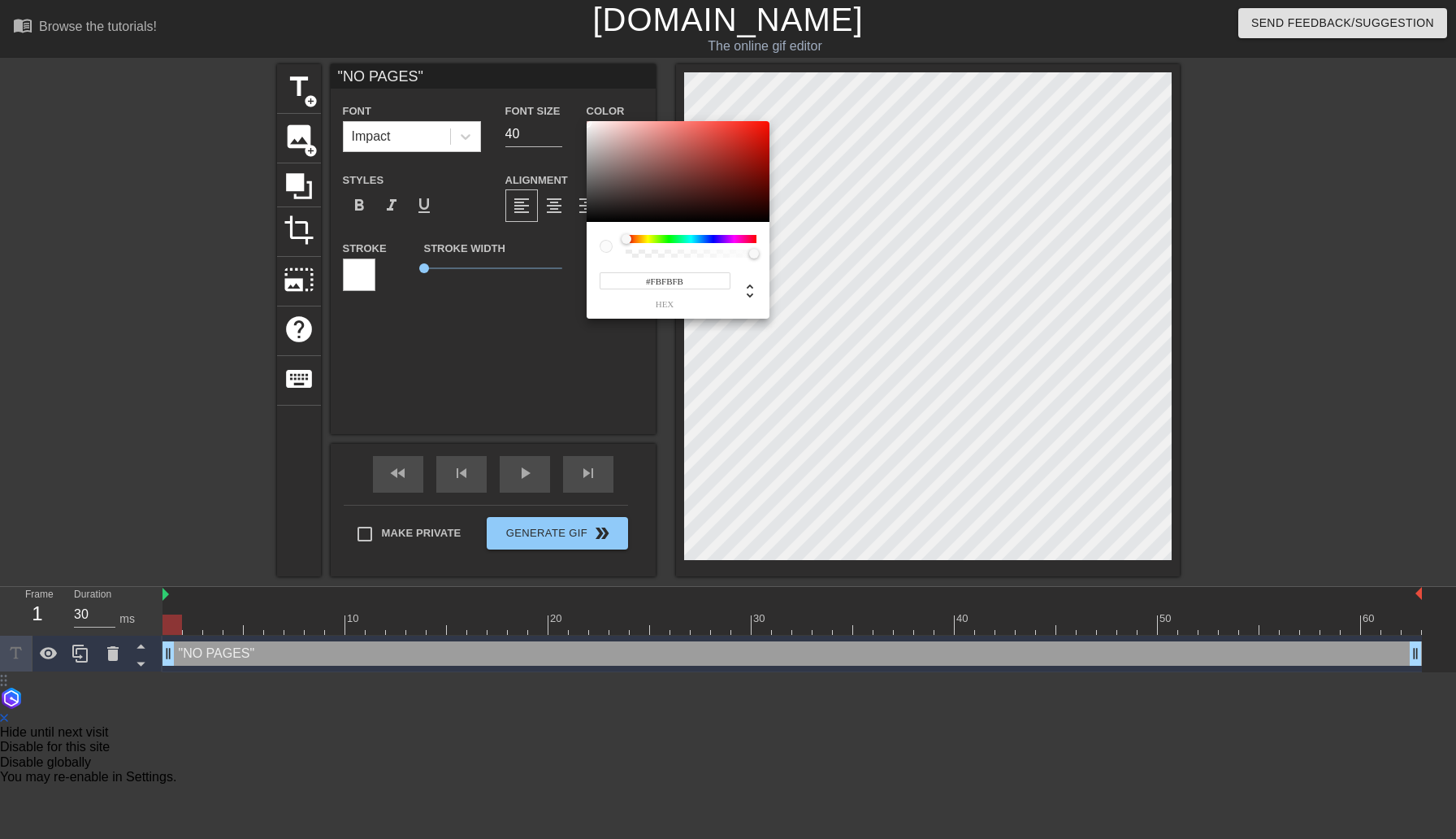
drag, startPoint x: 626, startPoint y: 237, endPoint x: 580, endPoint y: 227, distance: 47.1
click at [580, 227] on div "#FBFBFB hex" at bounding box center [728, 419] width 1456 height 839
click at [592, 214] on div at bounding box center [678, 171] width 183 height 100
type input "#FFFFFF"
drag, startPoint x: 599, startPoint y: 215, endPoint x: 564, endPoint y: 87, distance: 132.7
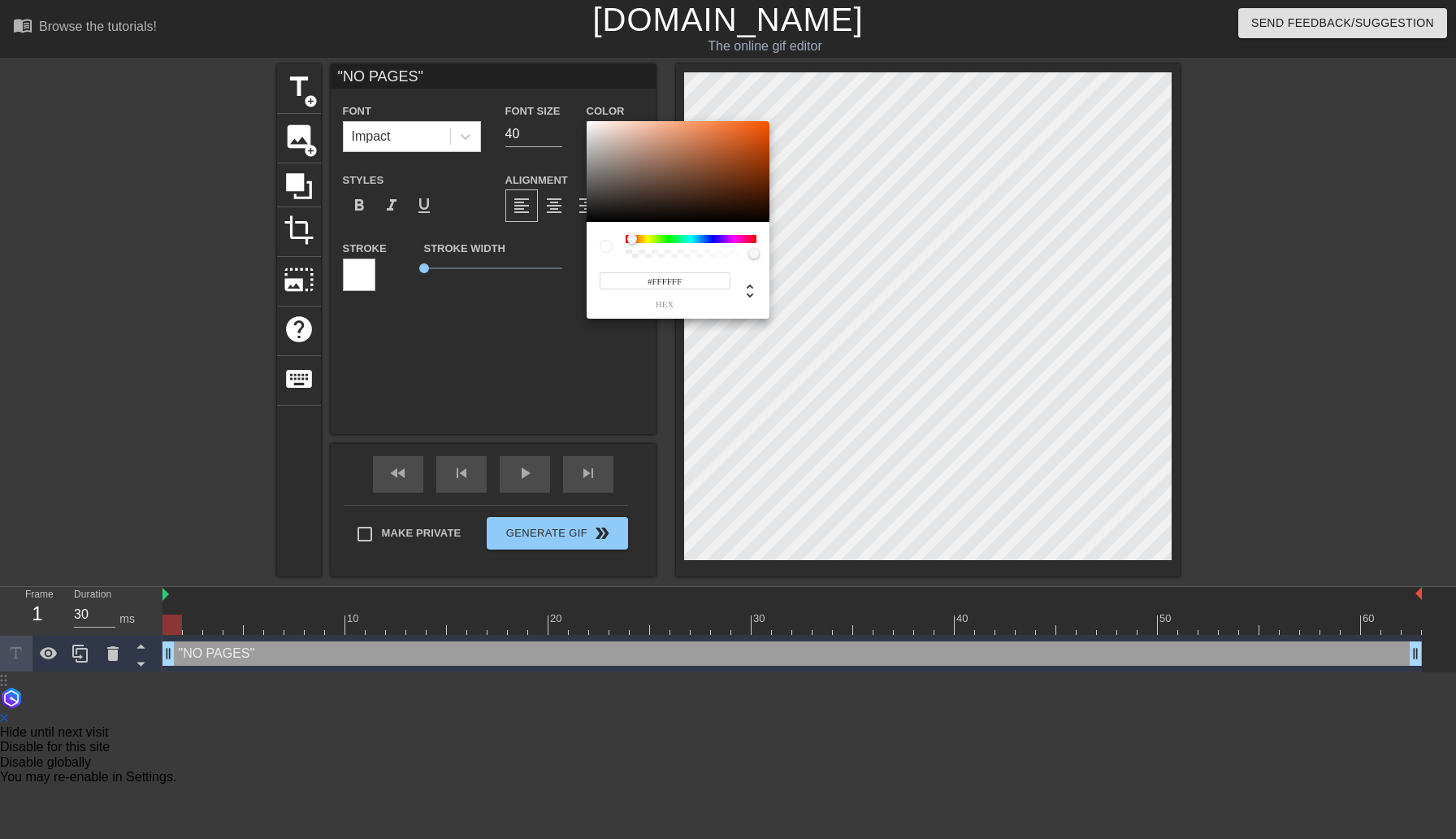
click at [564, 87] on div "#FFFFFF hex" at bounding box center [728, 419] width 1456 height 839
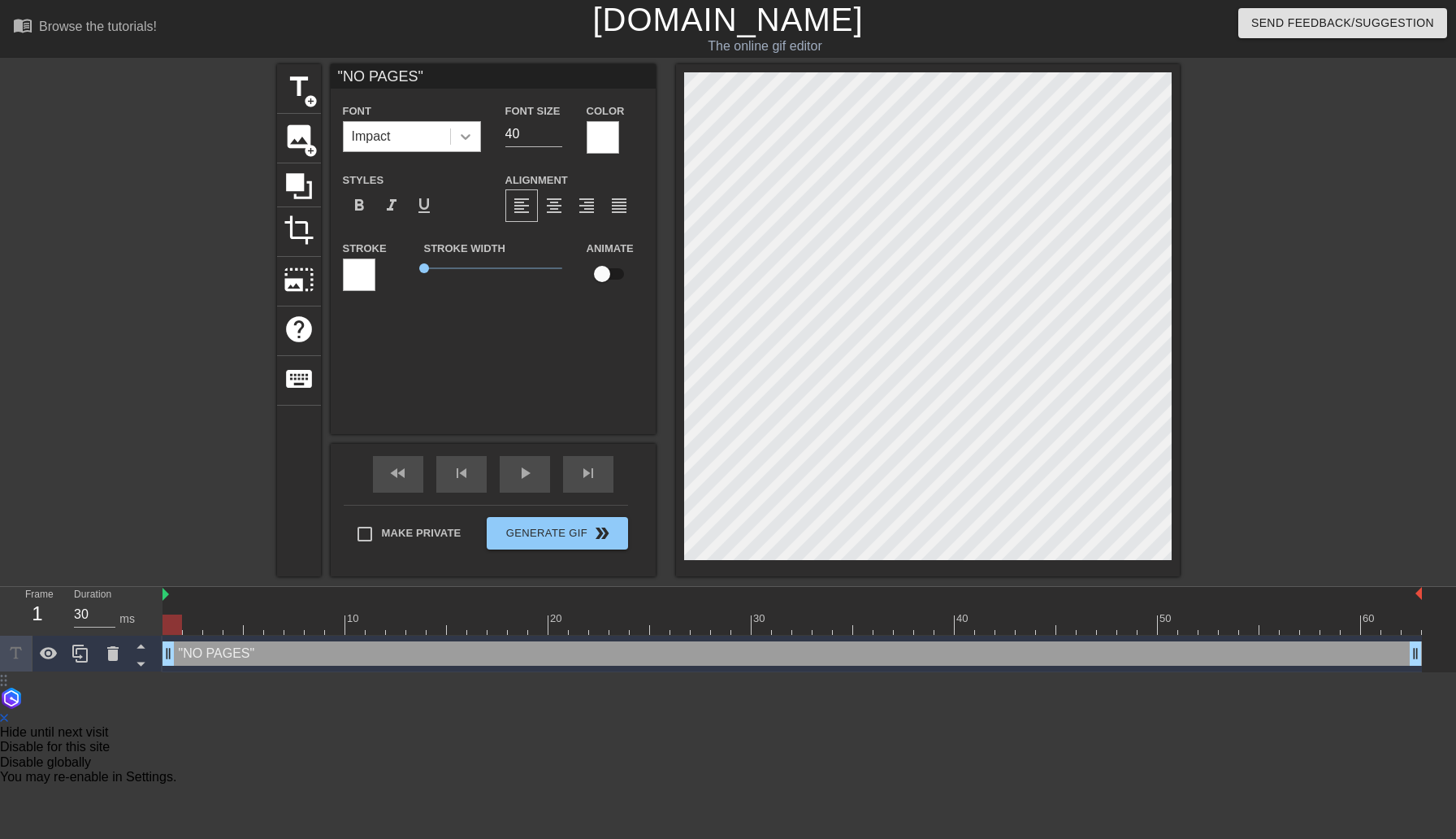
click at [463, 134] on icon at bounding box center [465, 137] width 17 height 17
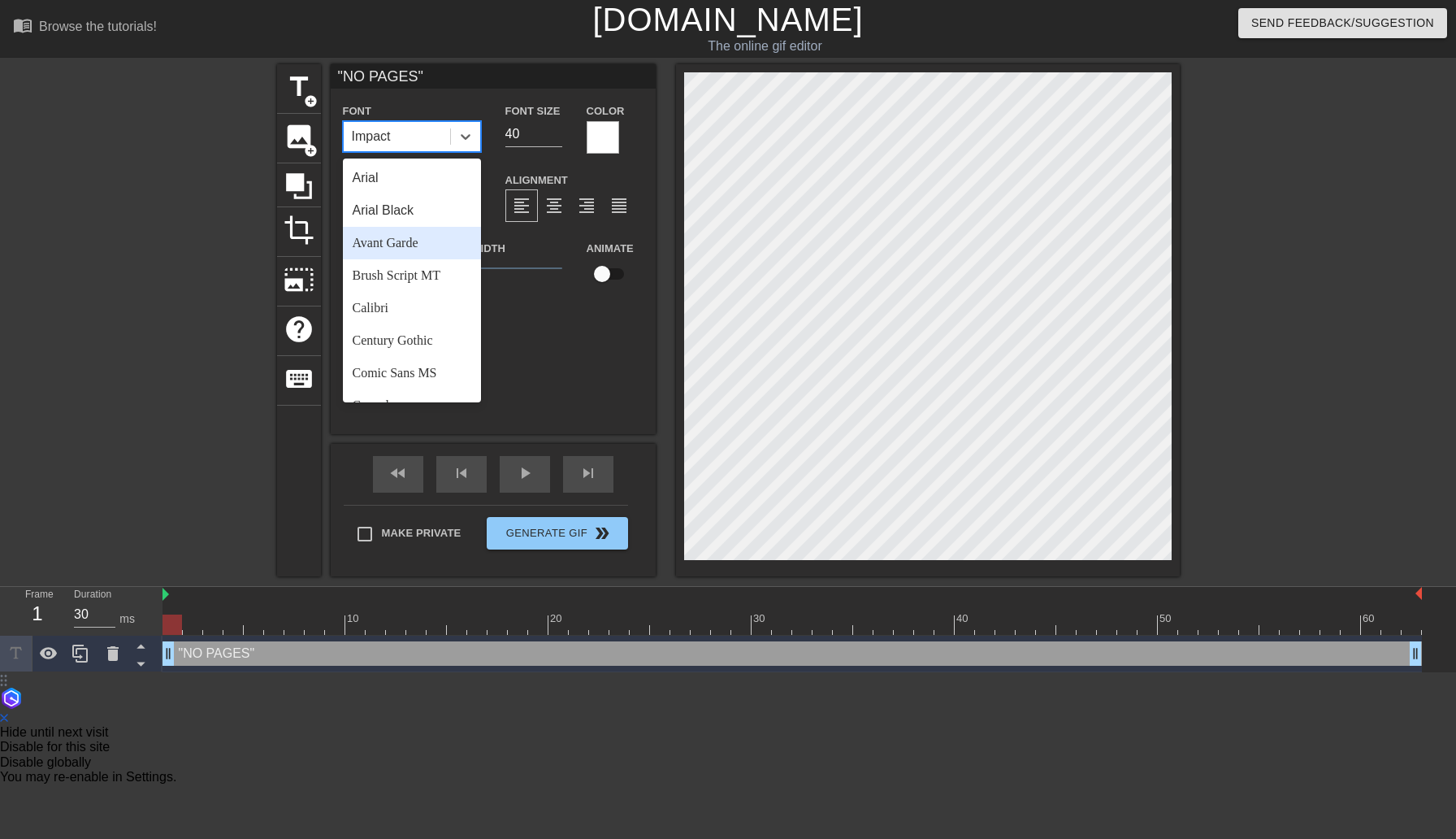
click at [427, 240] on div "Avant Garde" at bounding box center [412, 243] width 138 height 32
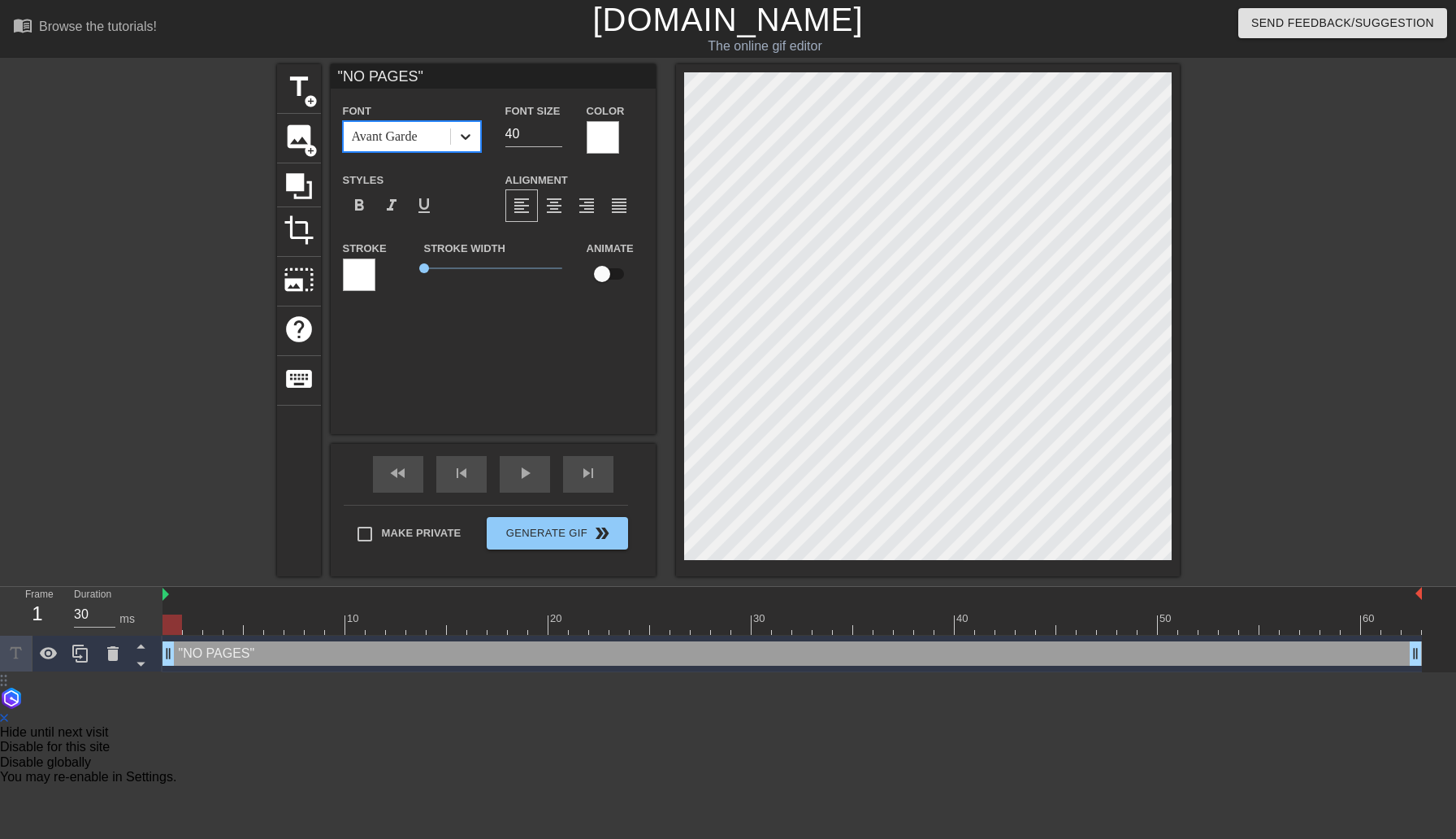
click at [465, 132] on icon at bounding box center [465, 137] width 17 height 17
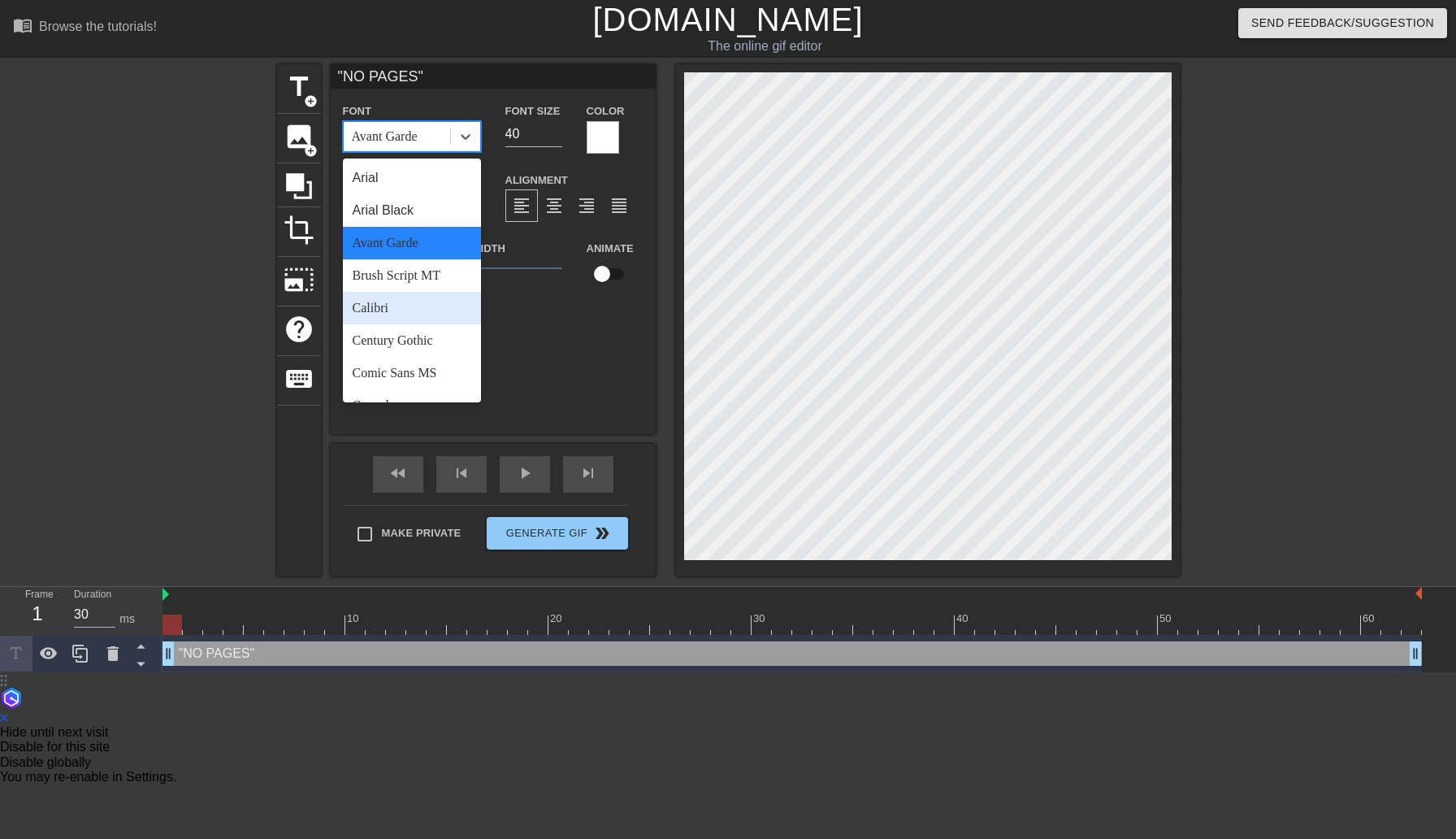
click at [434, 306] on div "Calibri" at bounding box center [412, 308] width 138 height 32
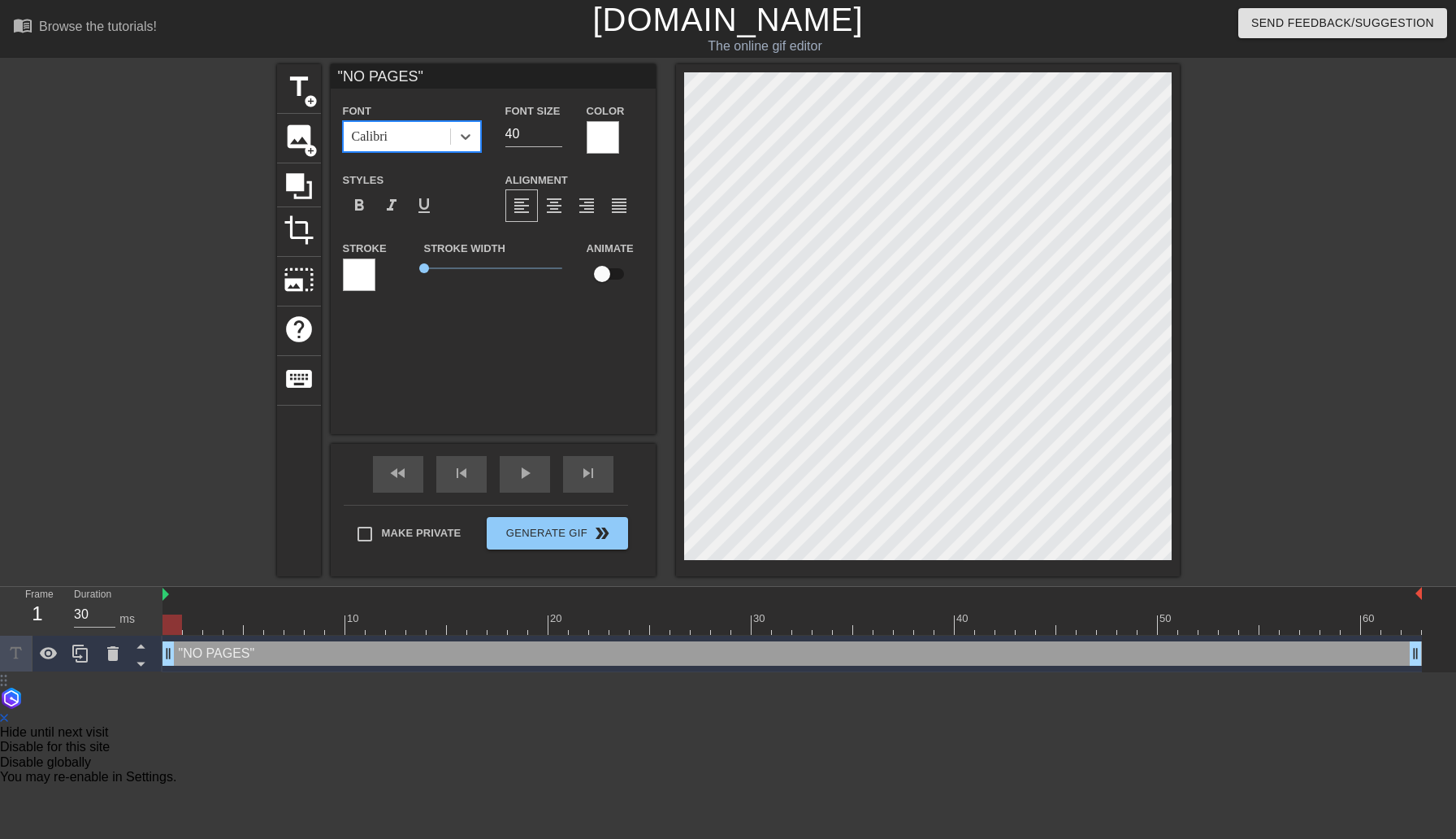
click at [1343, 284] on div at bounding box center [1321, 308] width 244 height 488
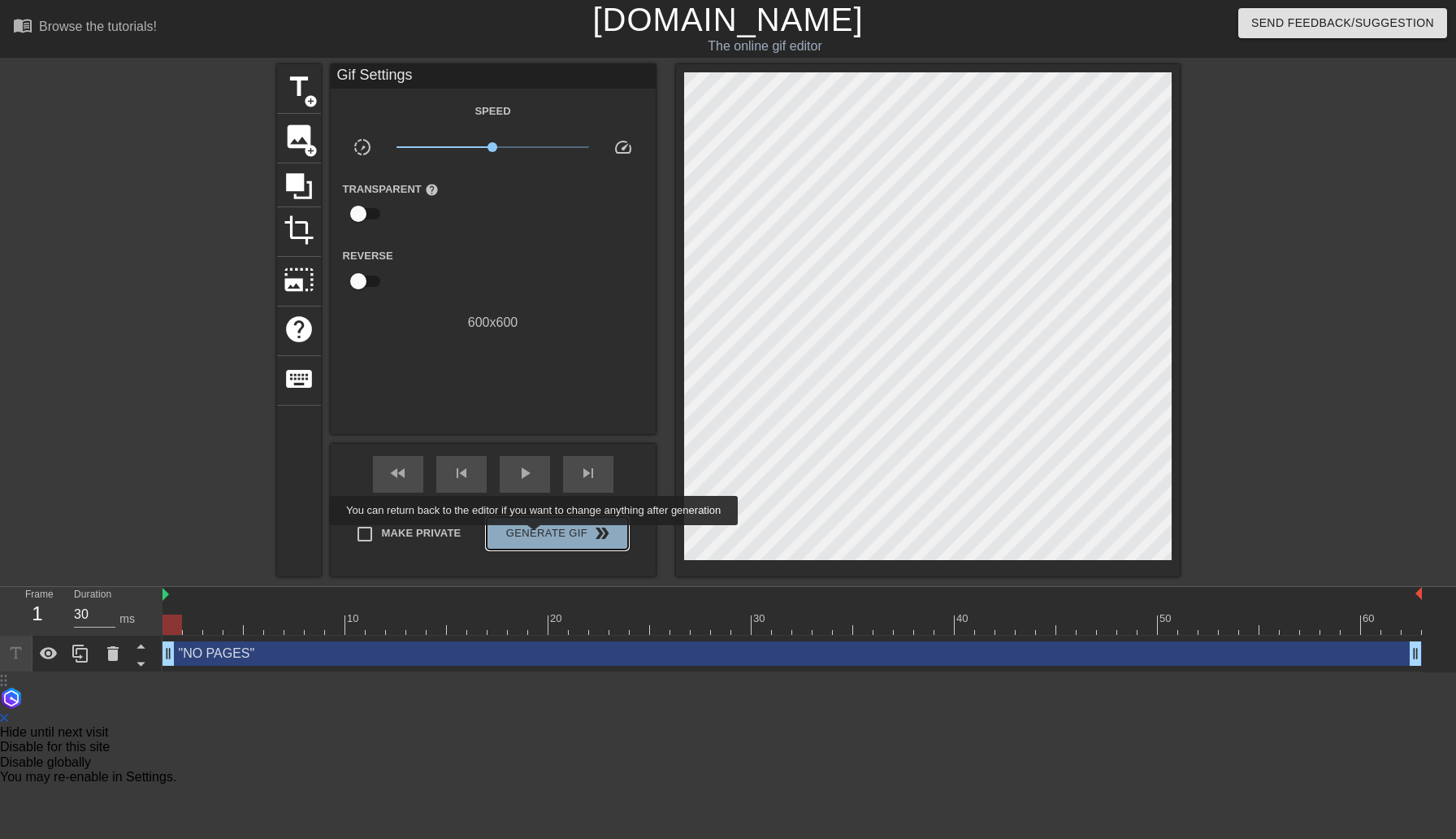
click at [545, 536] on span "Generate Gif double_arrow" at bounding box center [557, 533] width 128 height 20
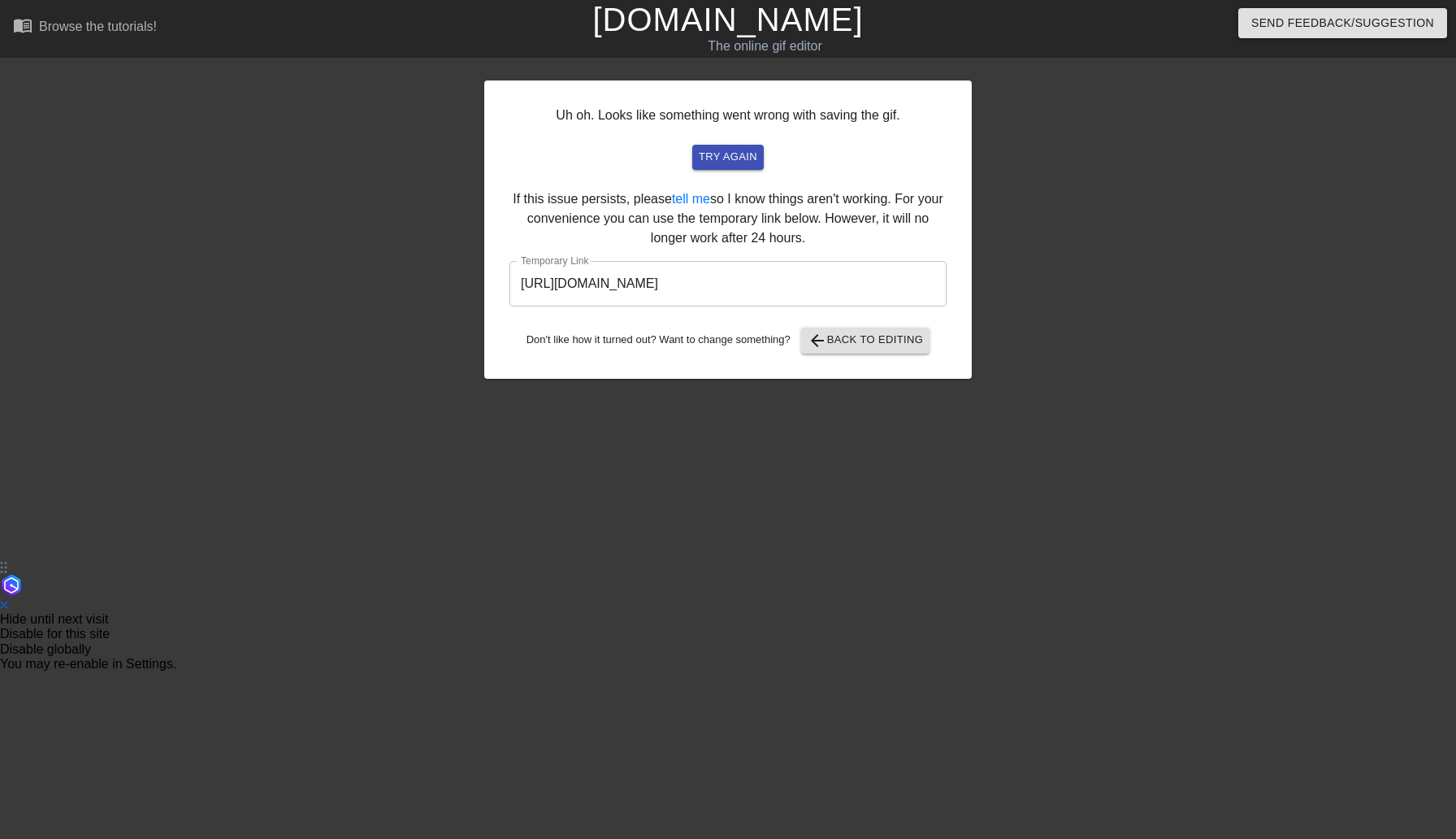
click at [737, 284] on input "[URL][DOMAIN_NAME]" at bounding box center [728, 283] width 437 height 45
